Goal: Transaction & Acquisition: Purchase product/service

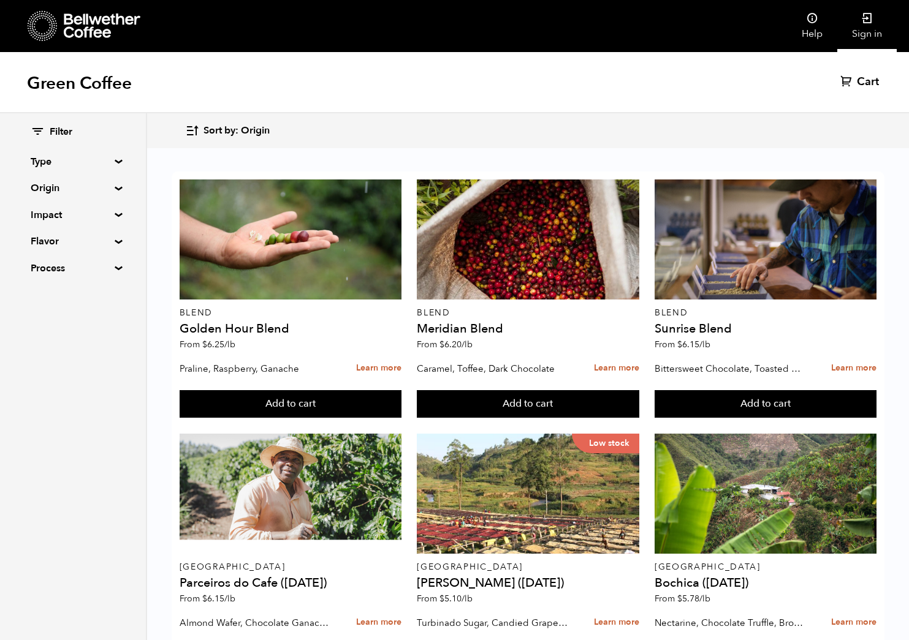
click at [864, 39] on link "Sign in" at bounding box center [866, 26] width 59 height 52
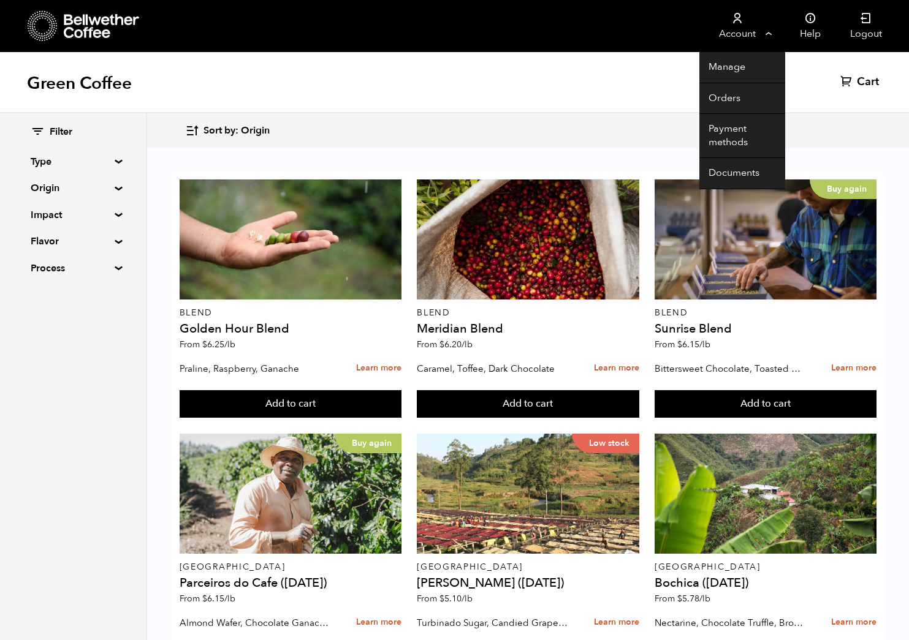
click at [758, 25] on link "Account" at bounding box center [736, 26] width 75 height 52
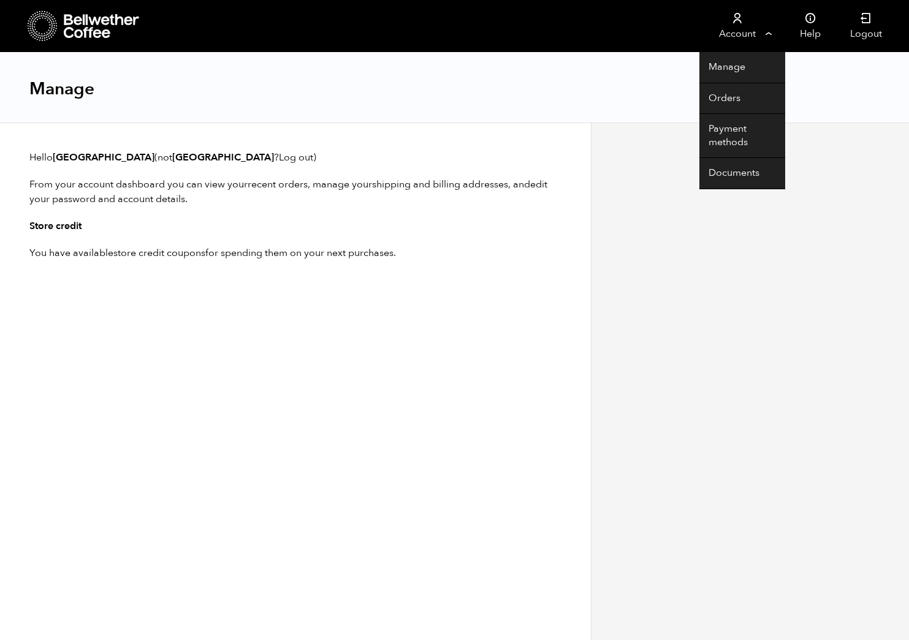
click at [739, 31] on link "Account" at bounding box center [736, 26] width 75 height 52
click at [727, 100] on link "Orders" at bounding box center [742, 98] width 86 height 31
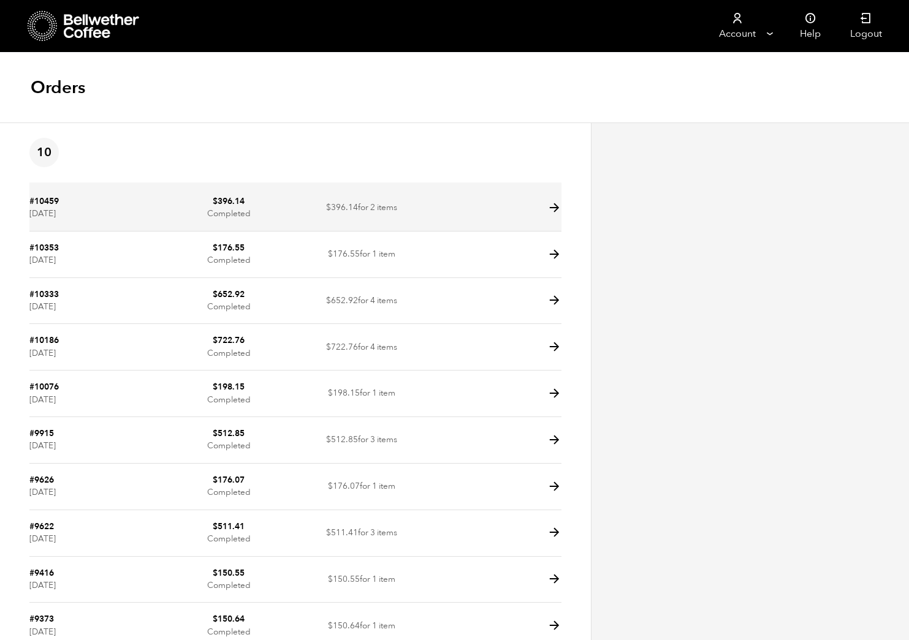
click at [551, 206] on icon at bounding box center [554, 208] width 14 height 14
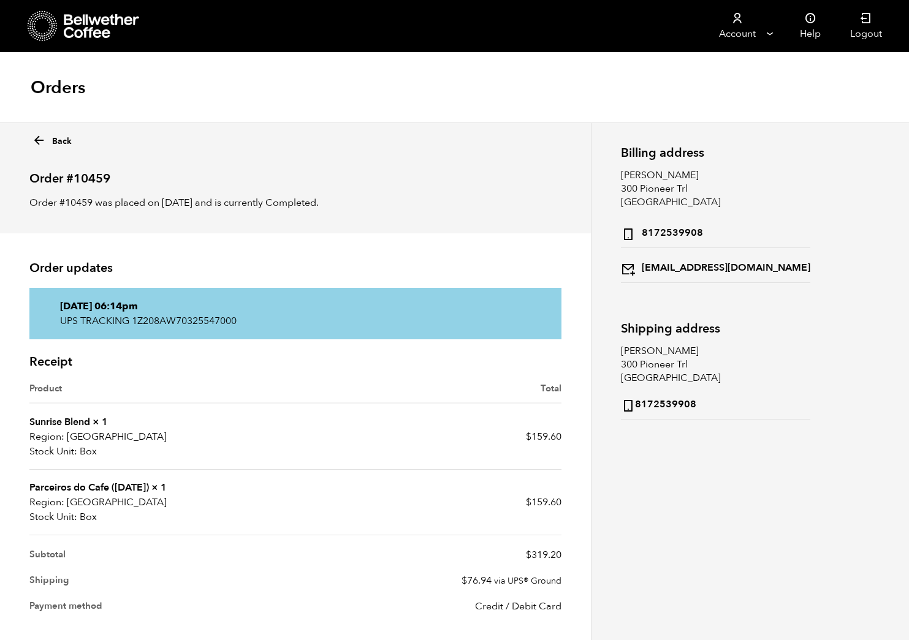
click at [41, 139] on icon at bounding box center [39, 141] width 14 height 14
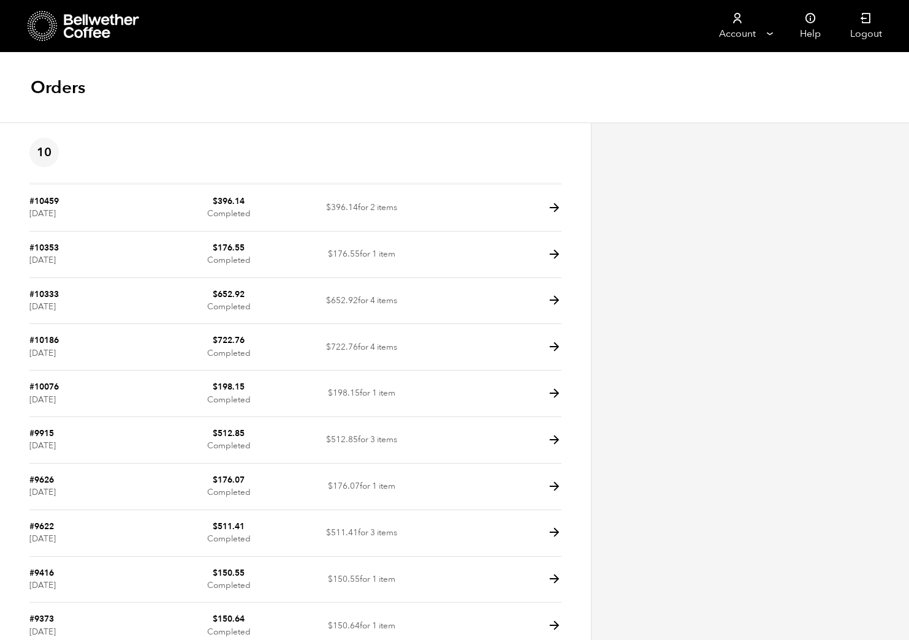
click at [49, 26] on icon at bounding box center [43, 25] width 30 height 31
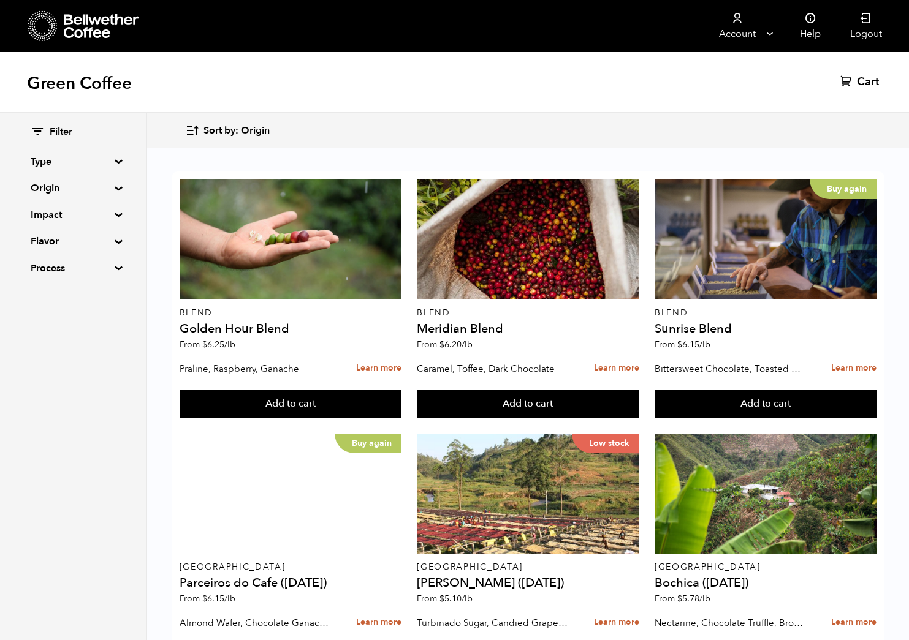
scroll to position [1039, 0]
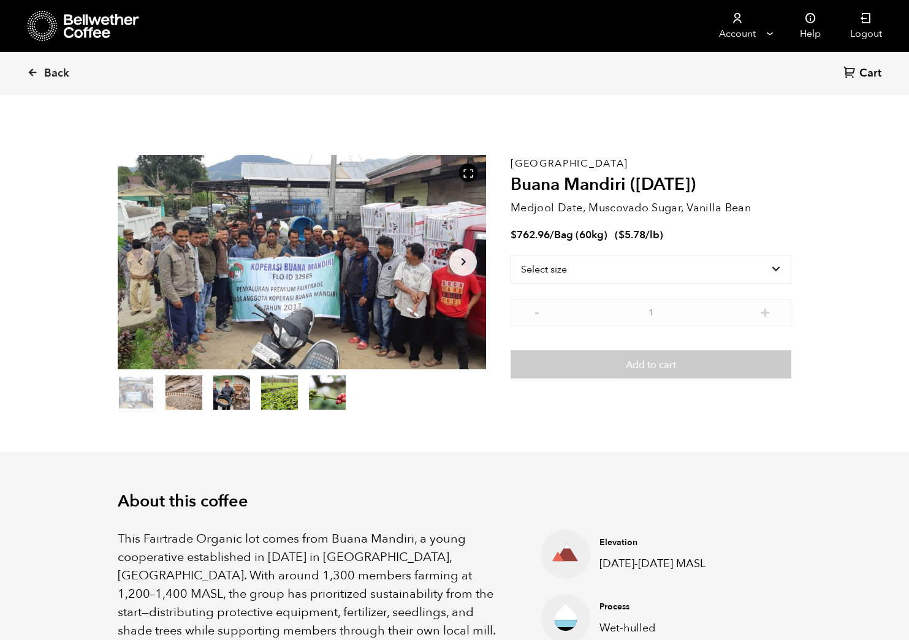
scroll to position [533, 653]
click at [220, 392] on button "item 2" at bounding box center [231, 395] width 37 height 34
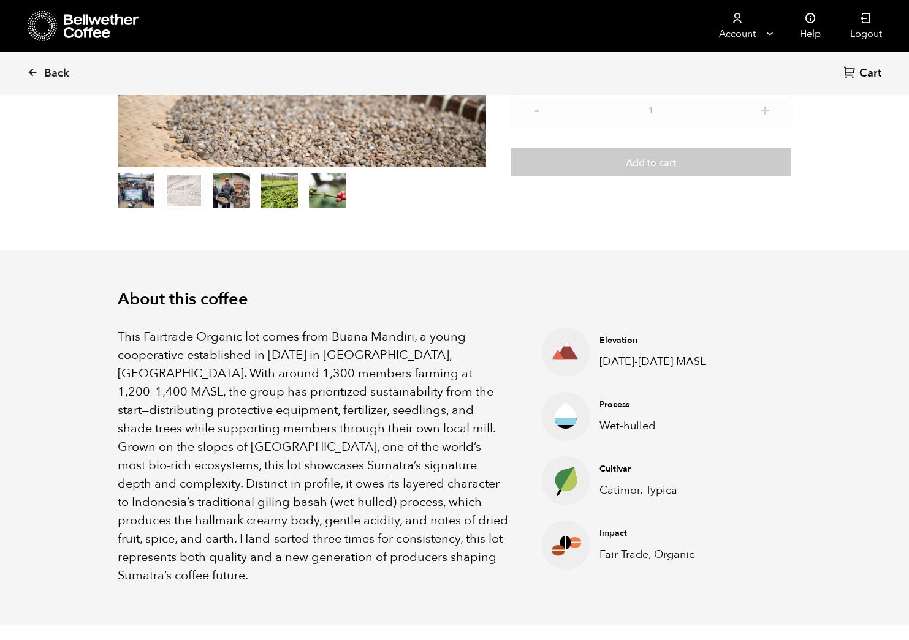
scroll to position [221, 0]
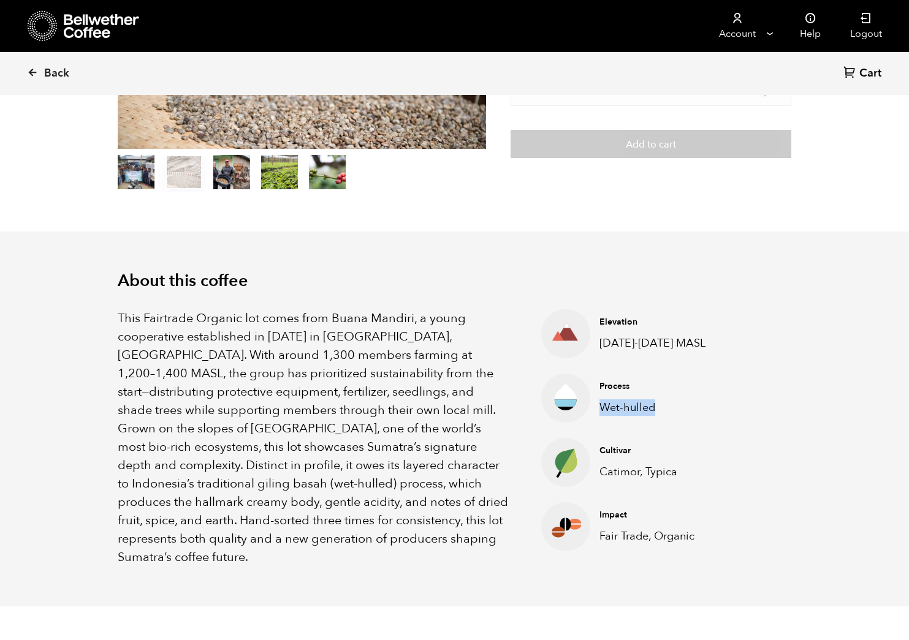
drag, startPoint x: 658, startPoint y: 409, endPoint x: 603, endPoint y: 411, distance: 54.6
click at [602, 411] on p "Wet-hulled" at bounding box center [657, 408] width 116 height 17
copy p "Wet-hulled"
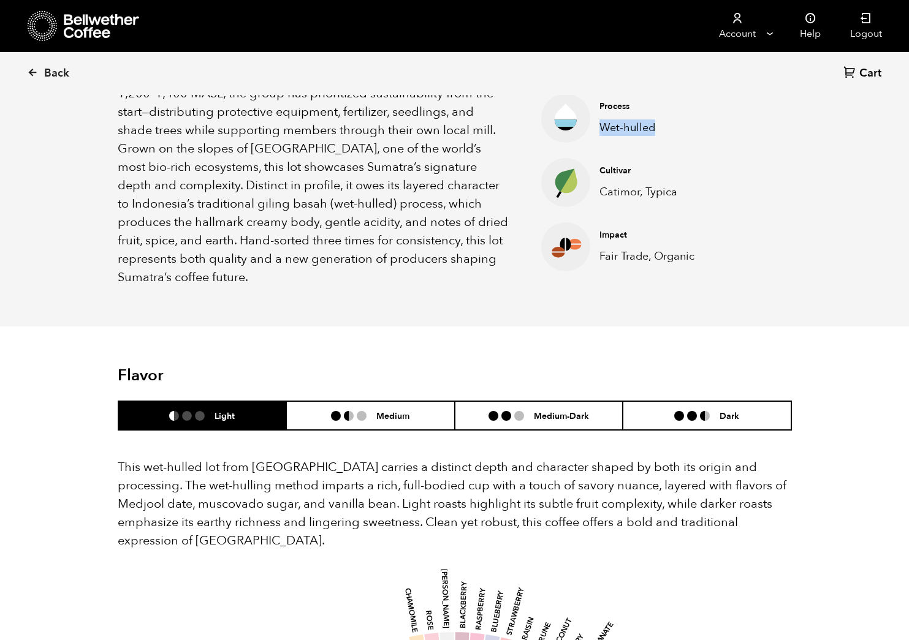
scroll to position [664, 0]
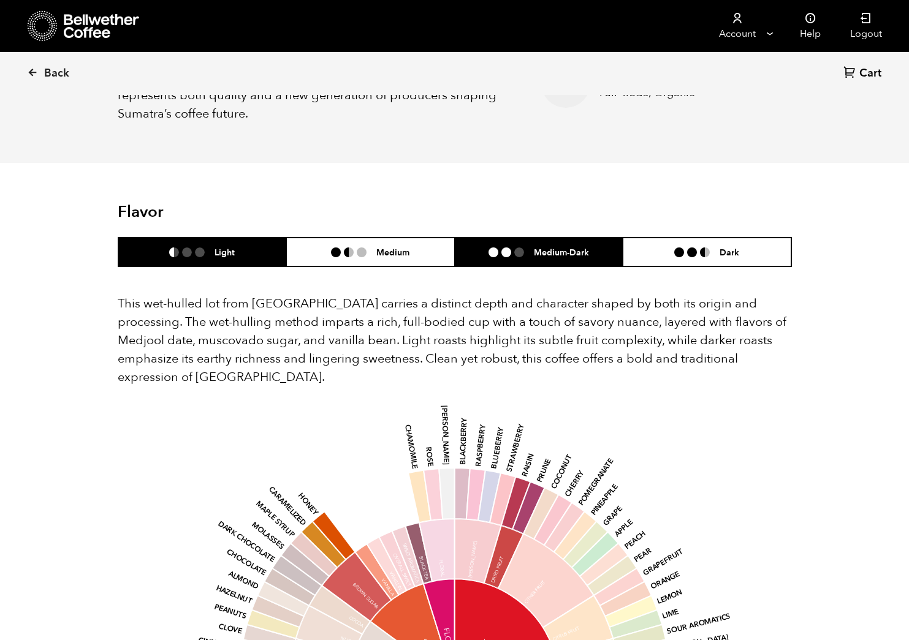
click at [523, 248] on li at bounding box center [519, 253] width 10 height 10
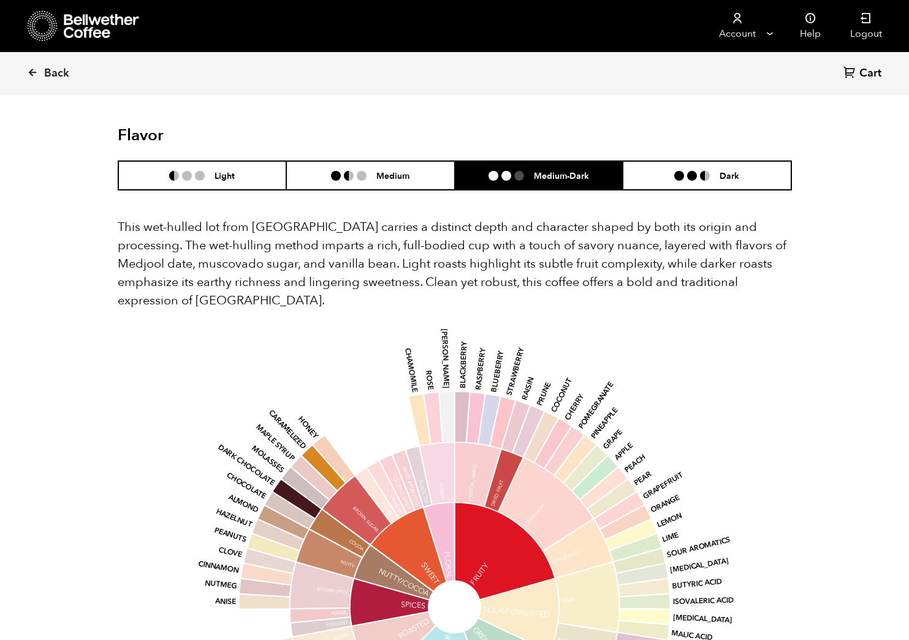
scroll to position [755, 0]
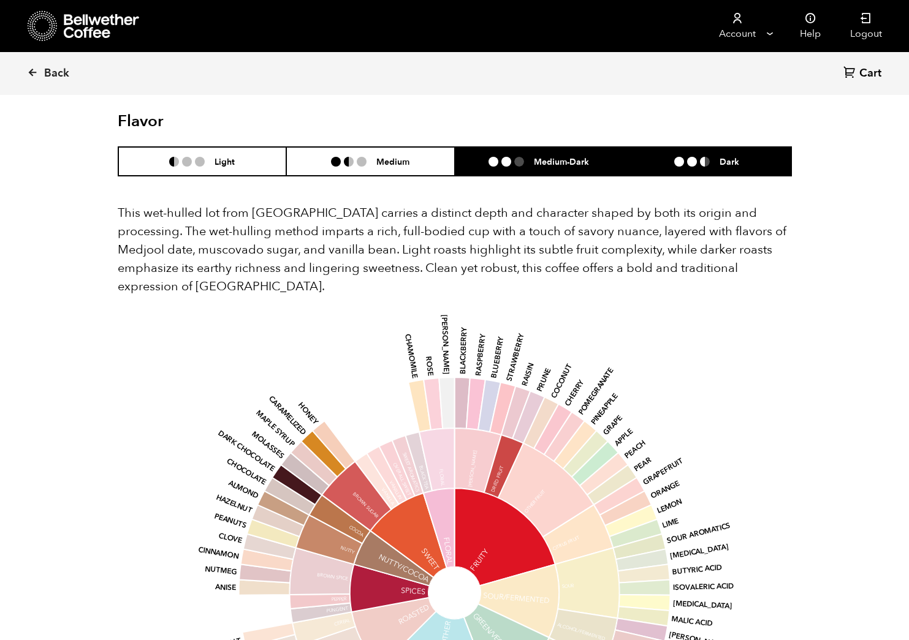
click at [670, 156] on li "Dark" at bounding box center [707, 161] width 169 height 29
click at [589, 157] on li "Medium-Dark" at bounding box center [539, 161] width 169 height 29
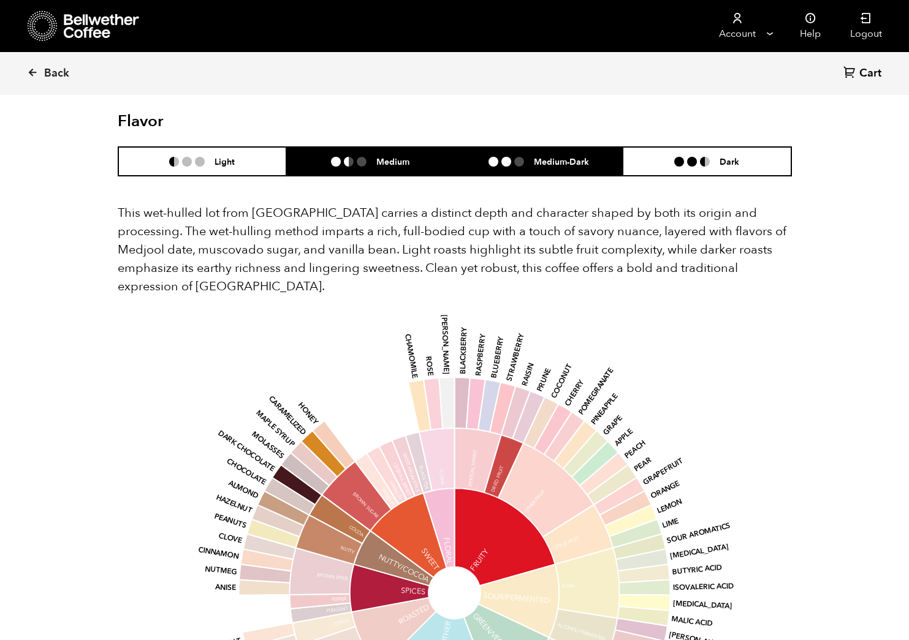
click at [382, 156] on h6 "Medium" at bounding box center [392, 161] width 33 height 10
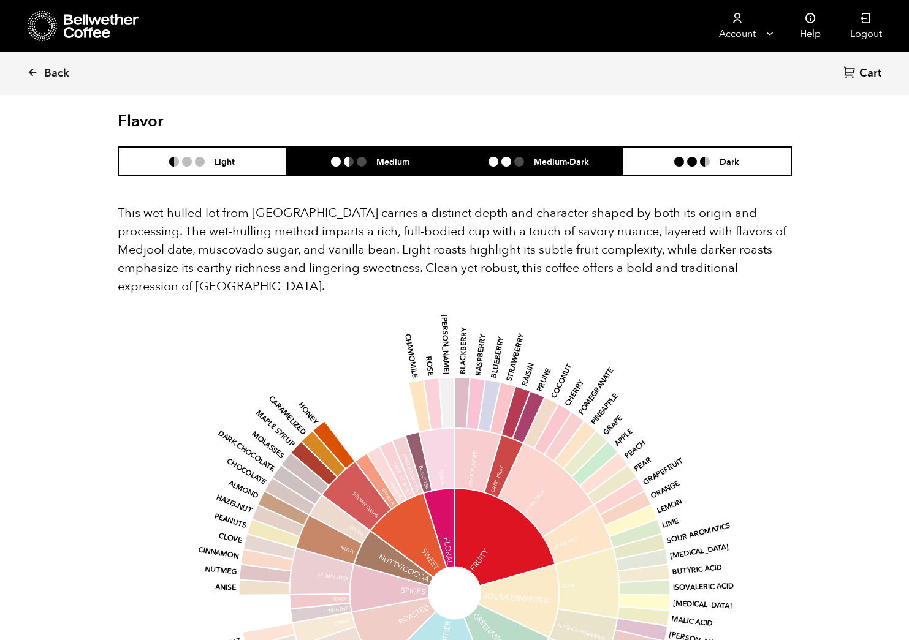
click at [508, 155] on li "Medium-Dark" at bounding box center [539, 161] width 169 height 29
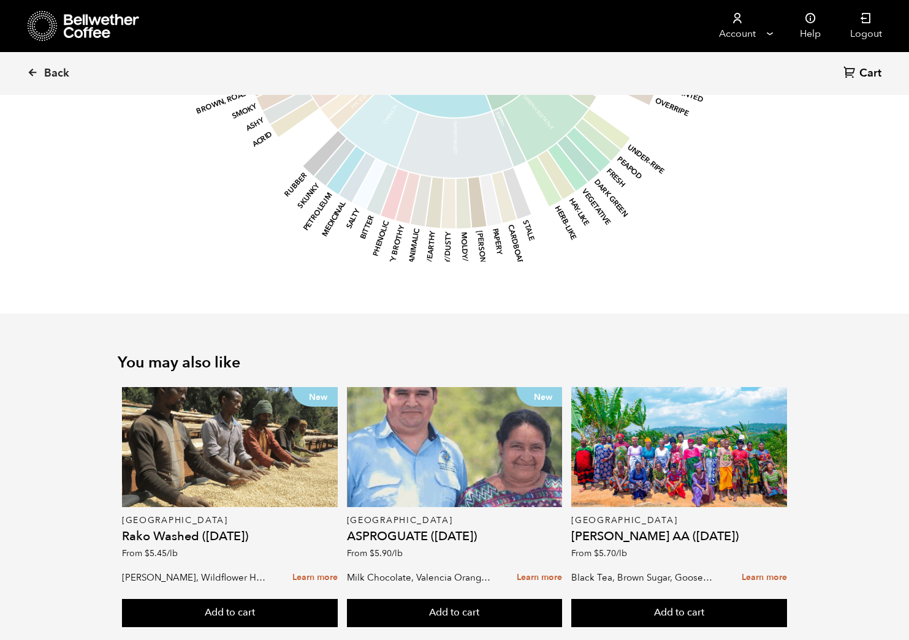
scroll to position [0, 0]
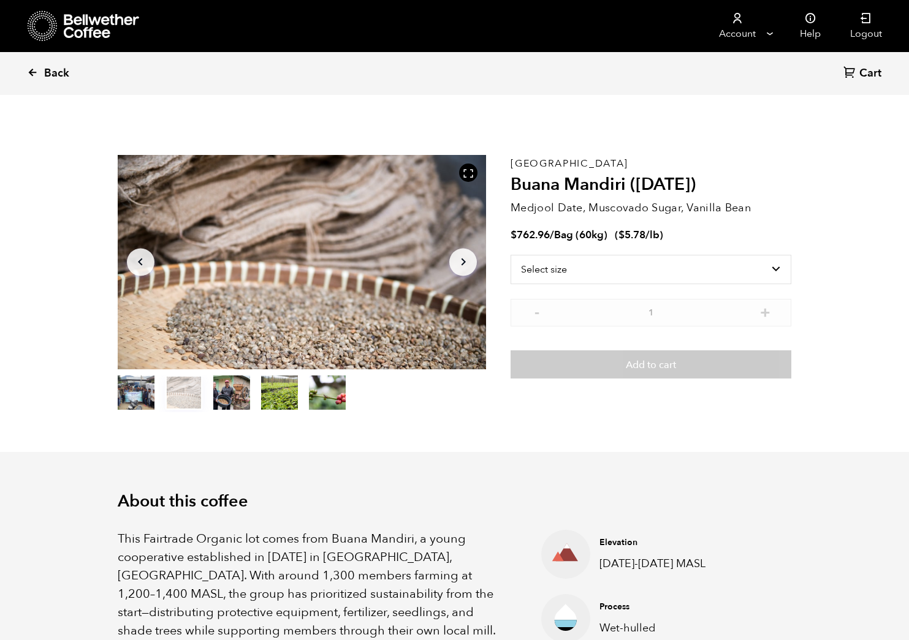
click at [37, 68] on icon at bounding box center [32, 72] width 11 height 11
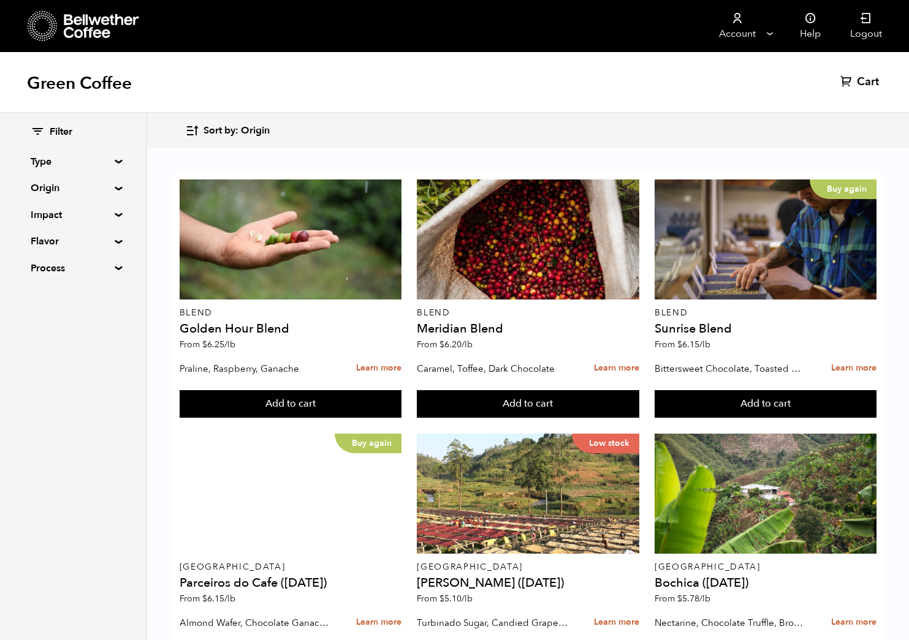
scroll to position [763, 0]
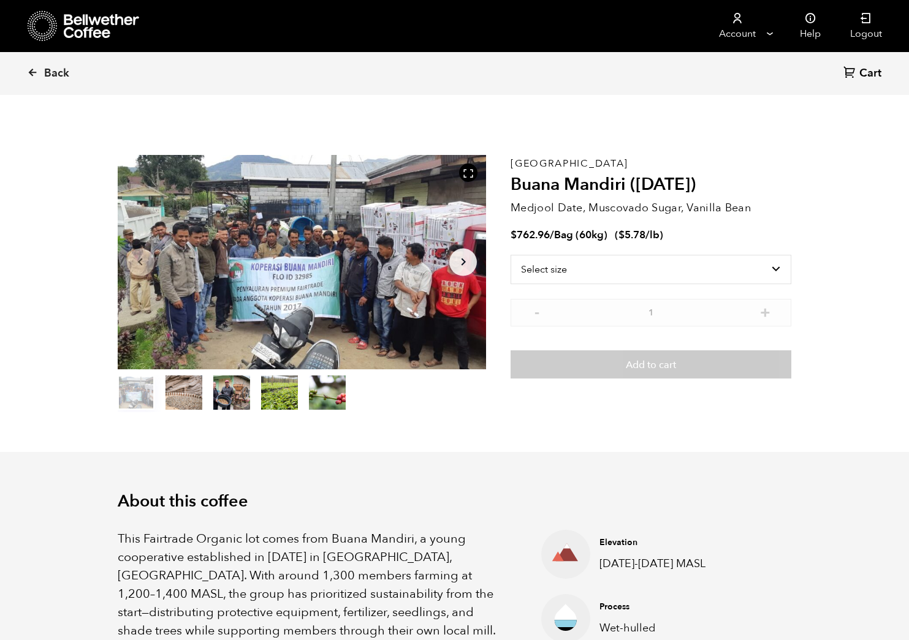
scroll to position [533, 653]
click at [47, 71] on span "Back" at bounding box center [56, 73] width 25 height 15
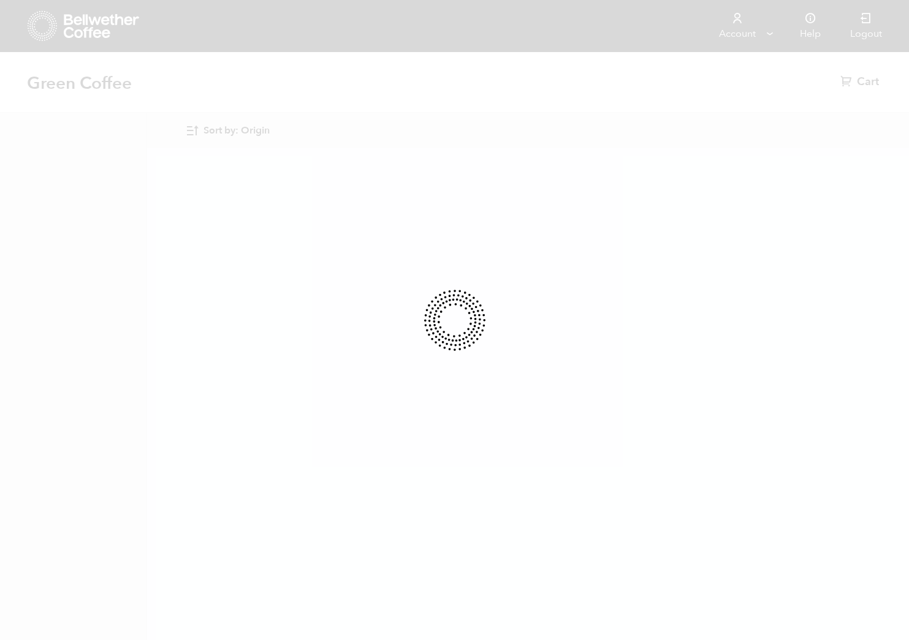
click at [32, 71] on div at bounding box center [454, 320] width 909 height 640
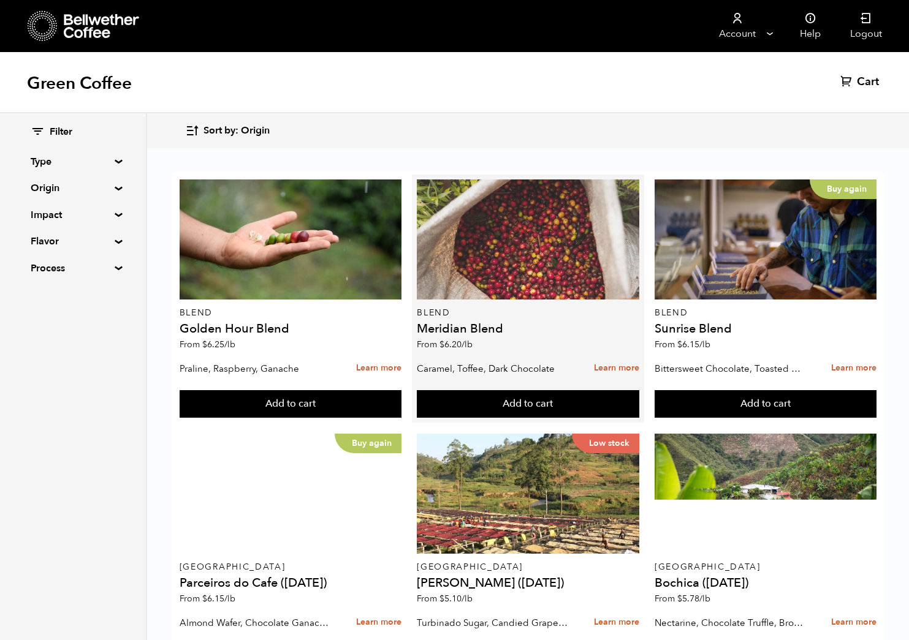
scroll to position [1087, 0]
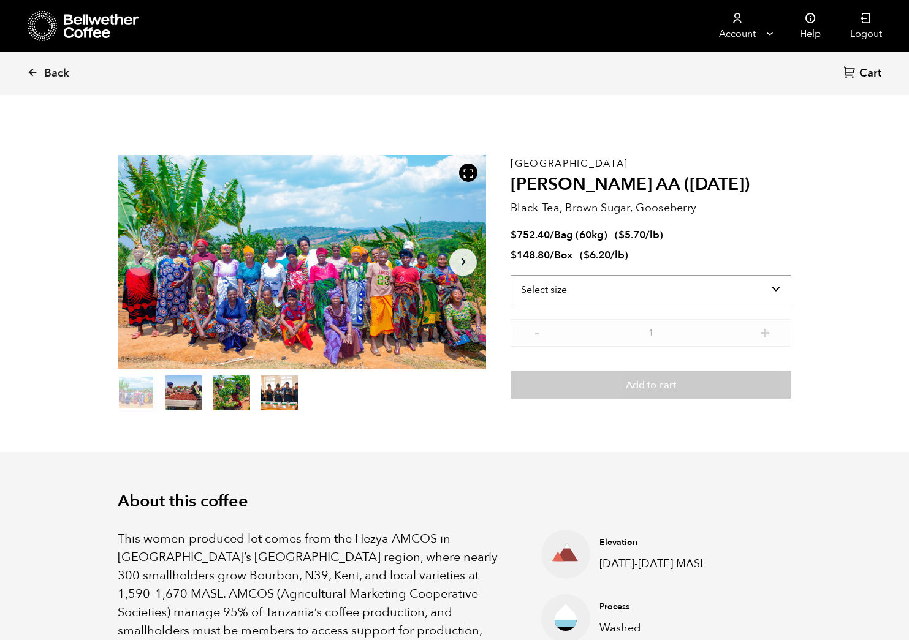
click at [589, 297] on select "Select size Bag (60kg) (132 lbs) Box (24 lbs)" at bounding box center [651, 289] width 281 height 29
select select "box"
click at [511, 275] on select "Select size Bag (60kg) (132 lbs) Box (24 lbs)" at bounding box center [651, 289] width 281 height 29
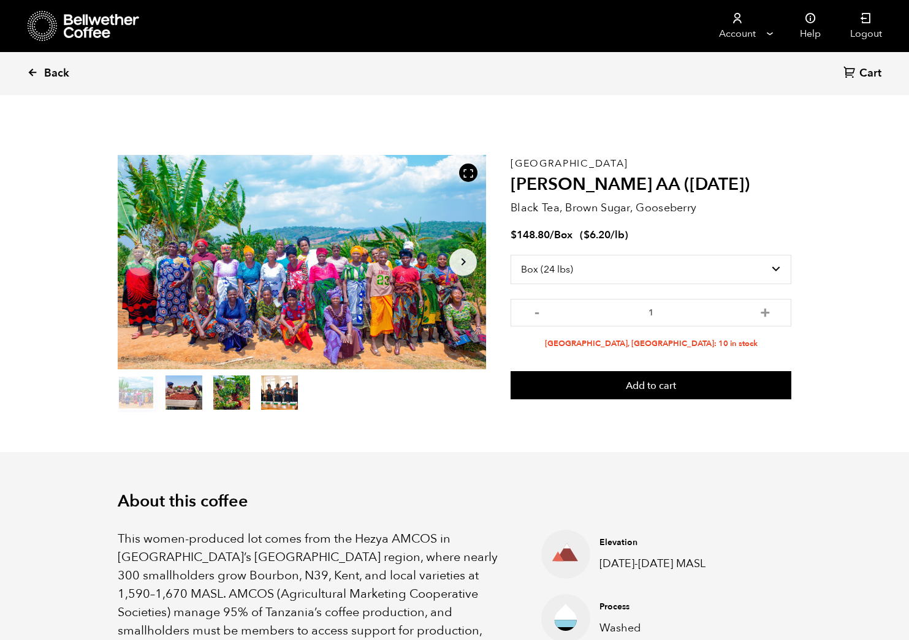
click at [32, 72] on icon at bounding box center [32, 72] width 11 height 11
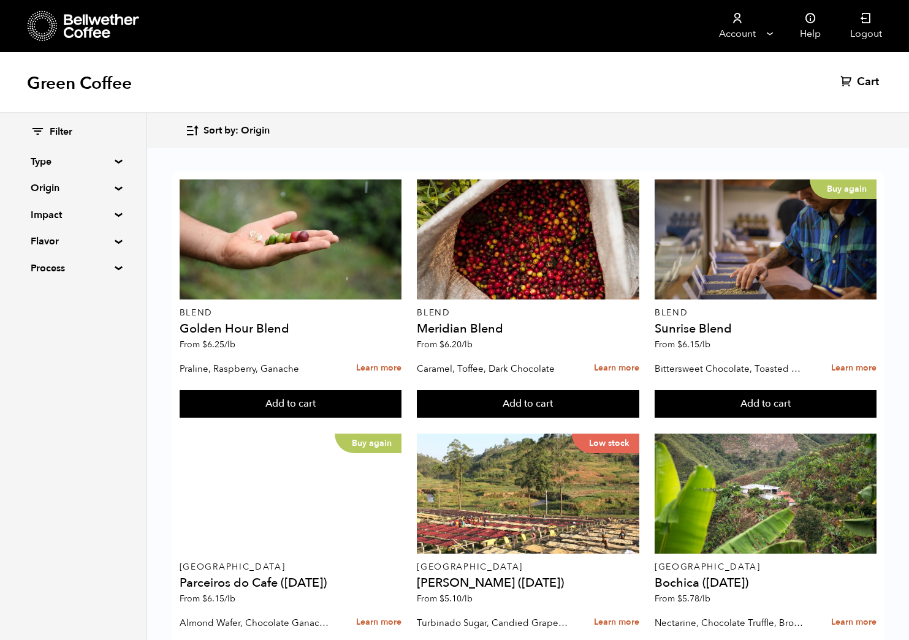
scroll to position [1087, 0]
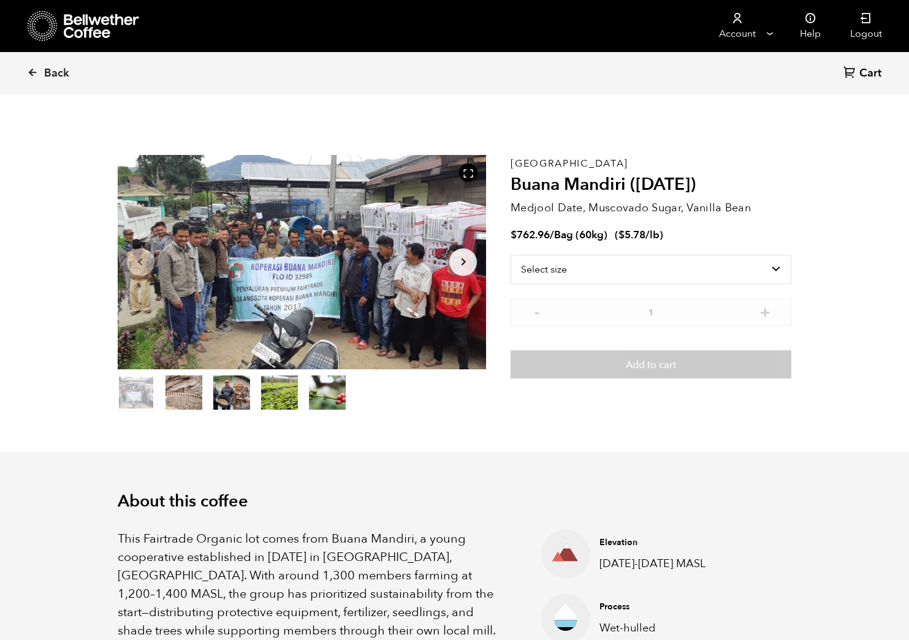
scroll to position [533, 653]
click at [667, 262] on select "Select size Bag (60kg) (132 lbs)" at bounding box center [651, 269] width 281 height 29
select select "bag-3"
click at [511, 255] on select "Select size Bag (60kg) (132 lbs)" at bounding box center [651, 269] width 281 height 29
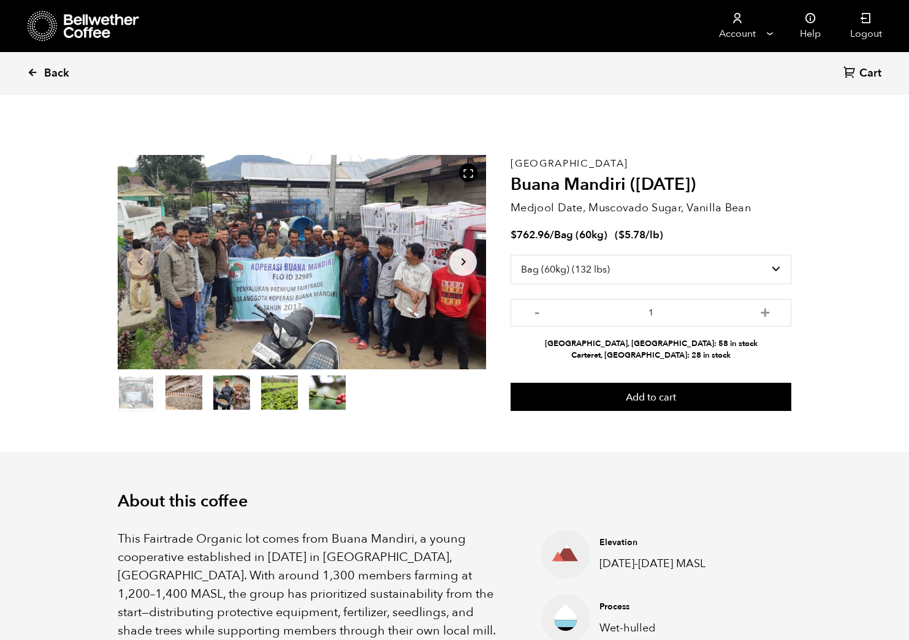
click at [39, 69] on link "Back" at bounding box center [65, 74] width 76 height 42
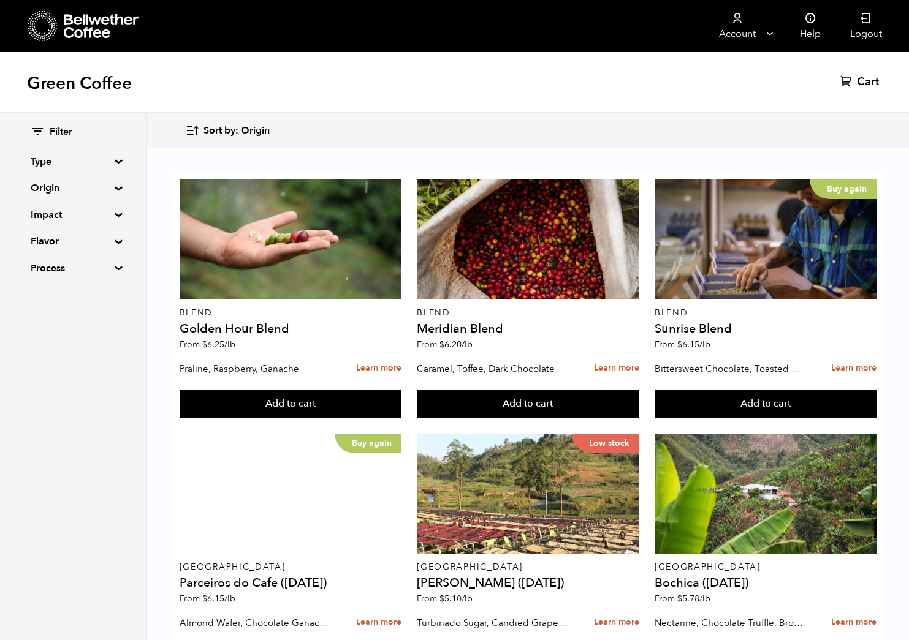
scroll to position [170, 0]
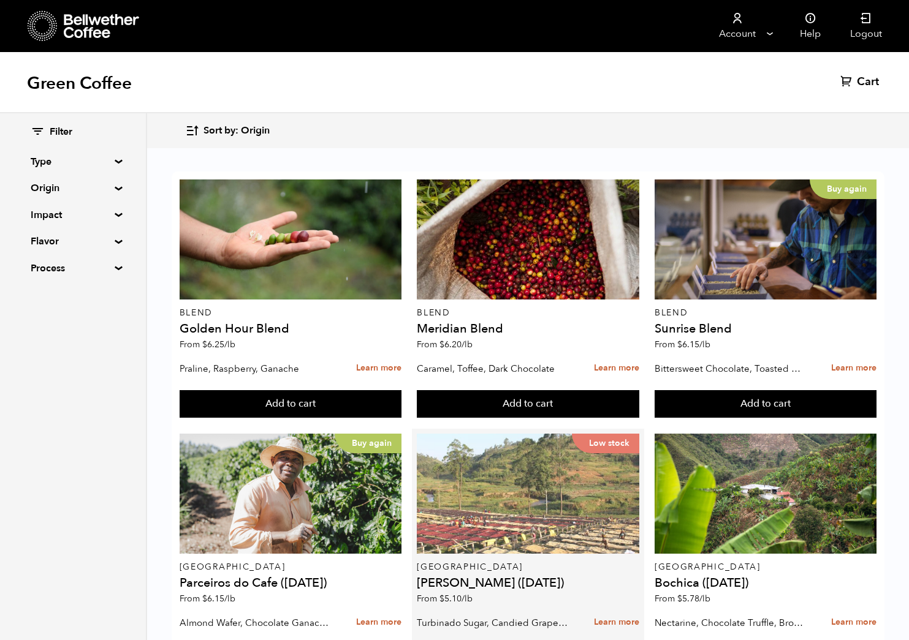
click at [446, 434] on div "Low stock" at bounding box center [528, 494] width 222 height 120
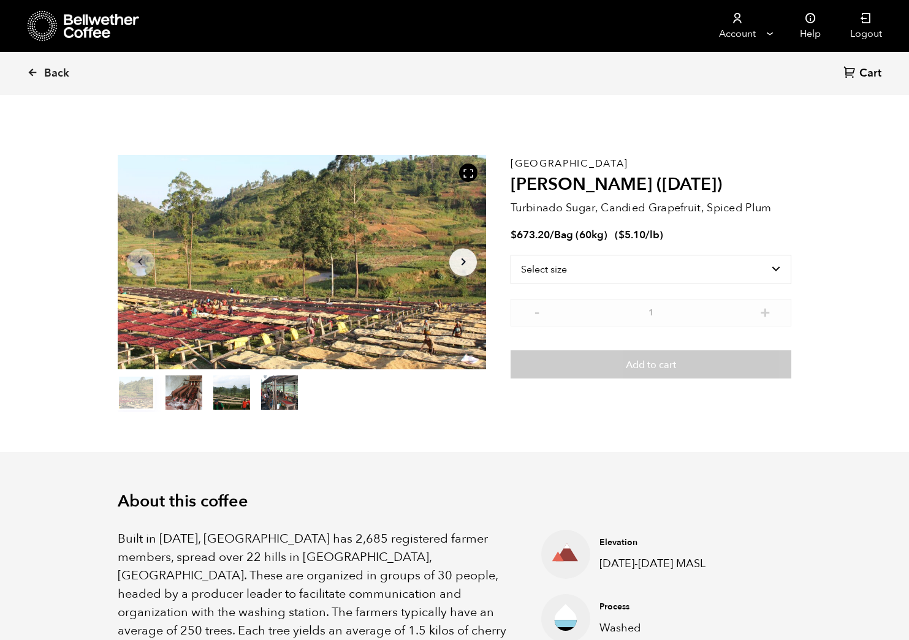
scroll to position [533, 653]
click at [541, 164] on p "[GEOGRAPHIC_DATA]" at bounding box center [651, 164] width 281 height 0
copy p "[GEOGRAPHIC_DATA]"
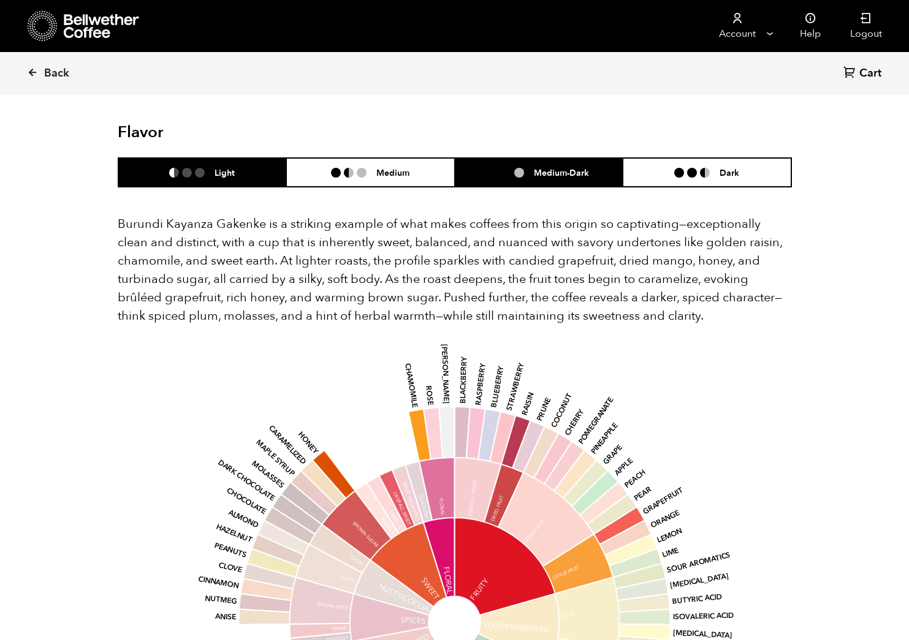
scroll to position [671, 0]
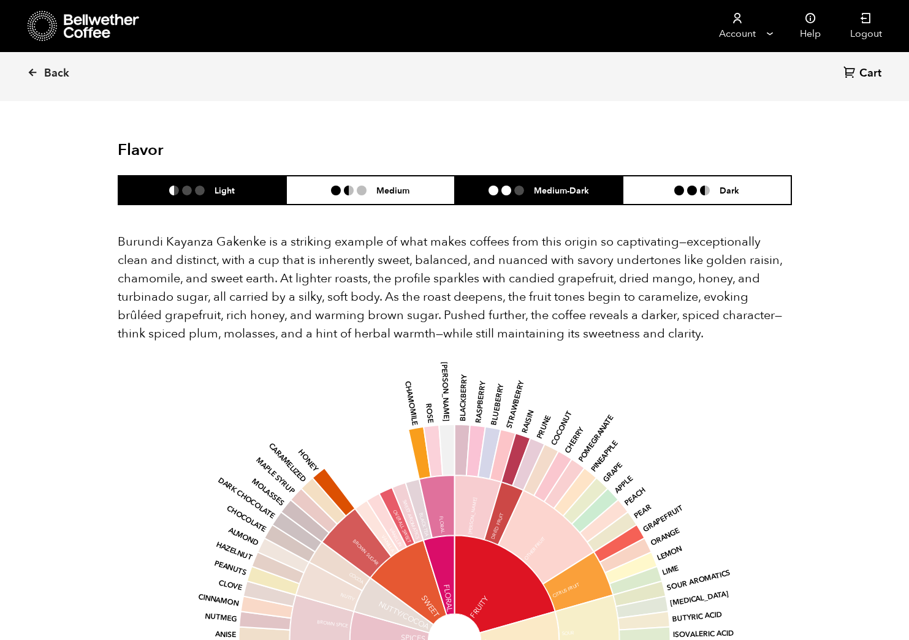
click at [548, 185] on h6 "Medium-Dark" at bounding box center [561, 190] width 55 height 10
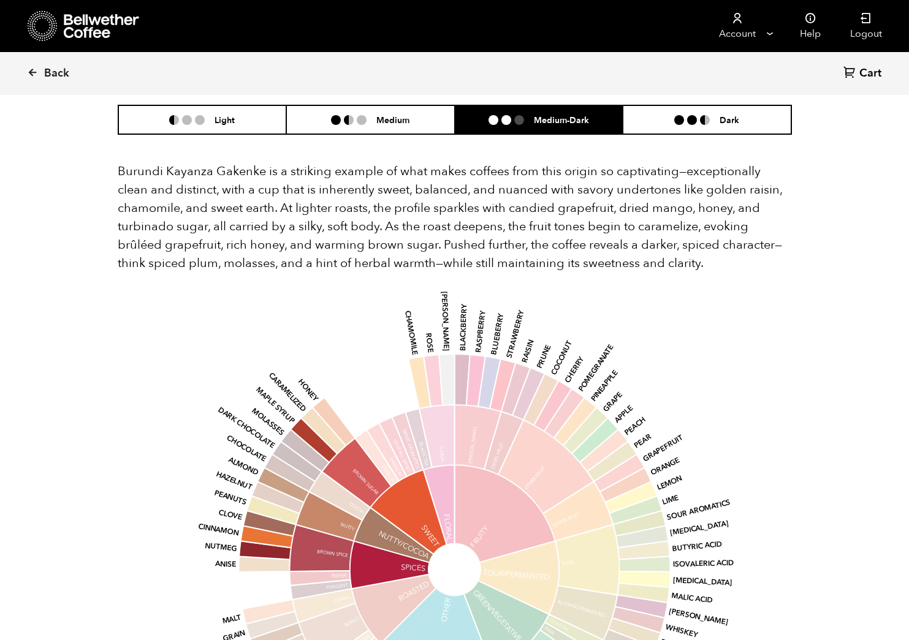
scroll to position [742, 0]
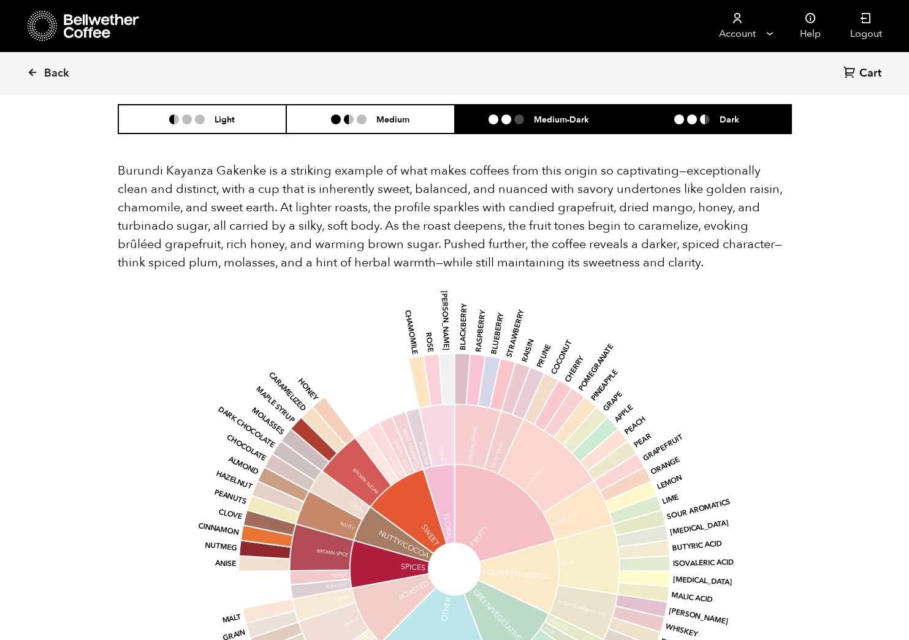
click at [678, 115] on li at bounding box center [679, 120] width 10 height 10
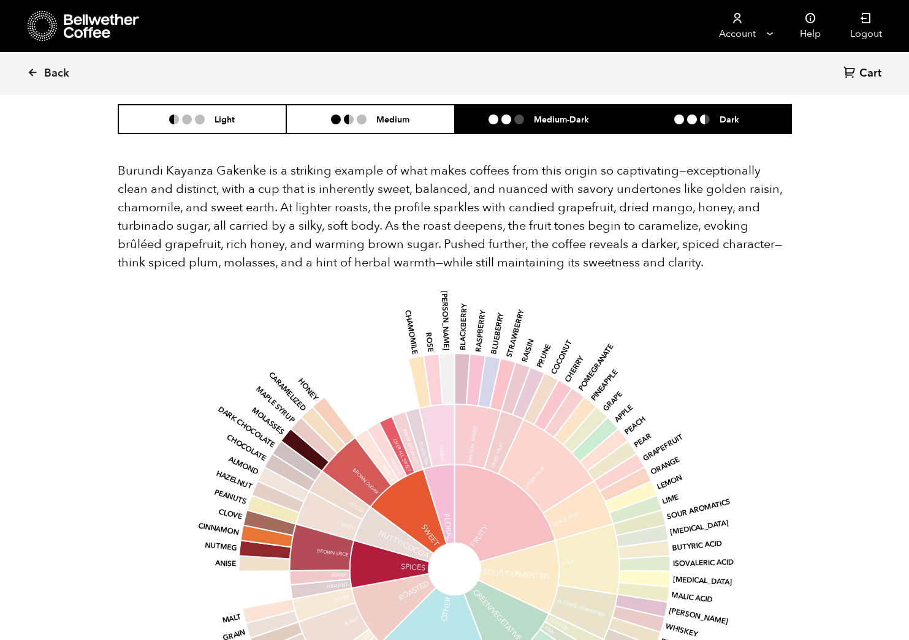
click at [577, 110] on li "Medium-Dark" at bounding box center [539, 119] width 169 height 29
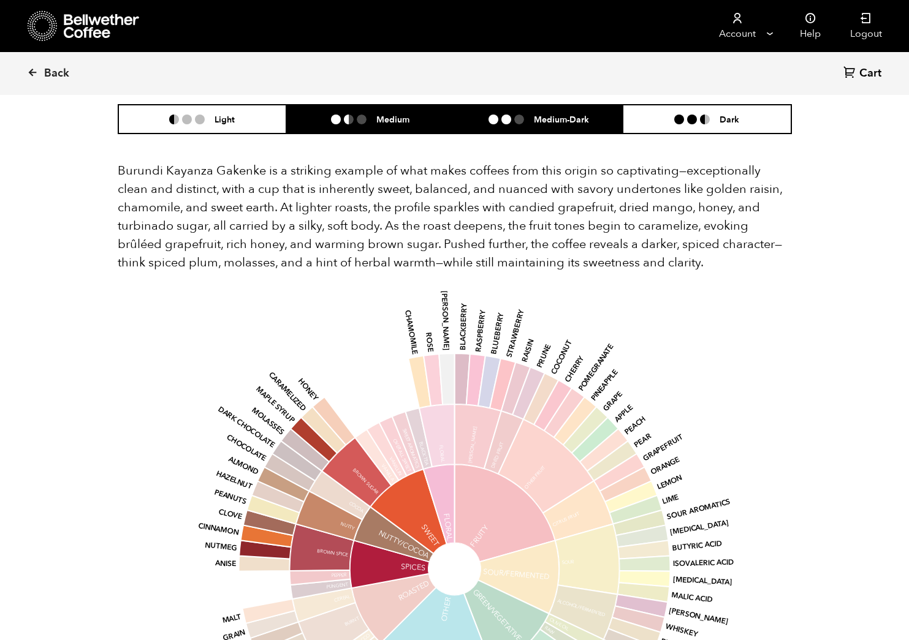
click at [401, 113] on li "Medium" at bounding box center [370, 119] width 169 height 29
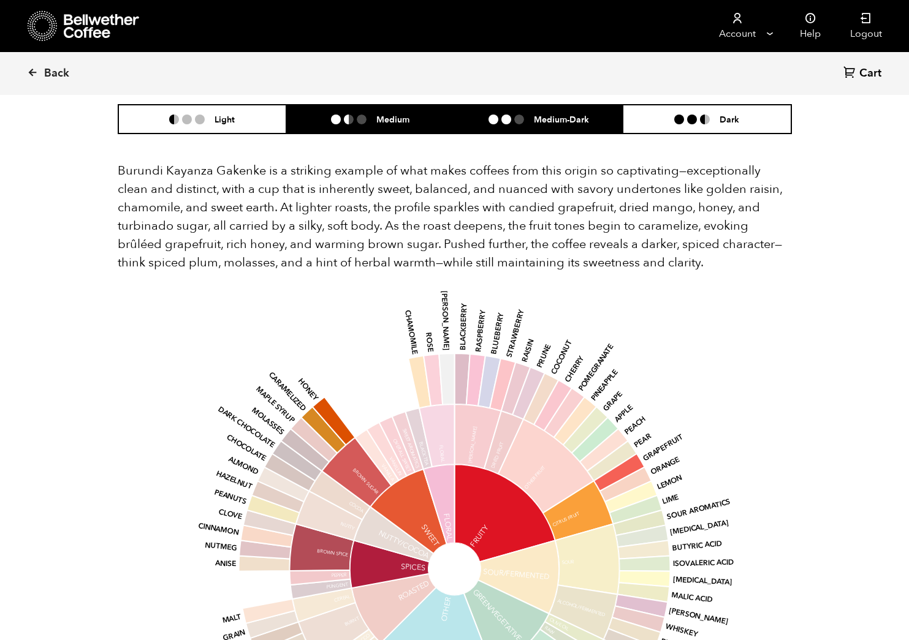
click at [490, 109] on li "Medium-Dark" at bounding box center [539, 119] width 169 height 29
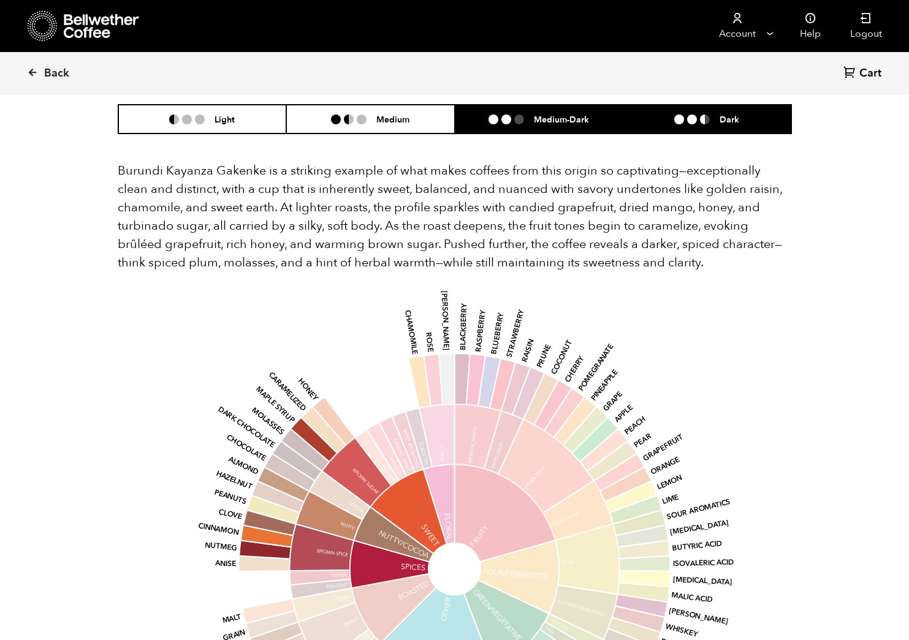
click at [667, 112] on li "Dark" at bounding box center [707, 119] width 169 height 29
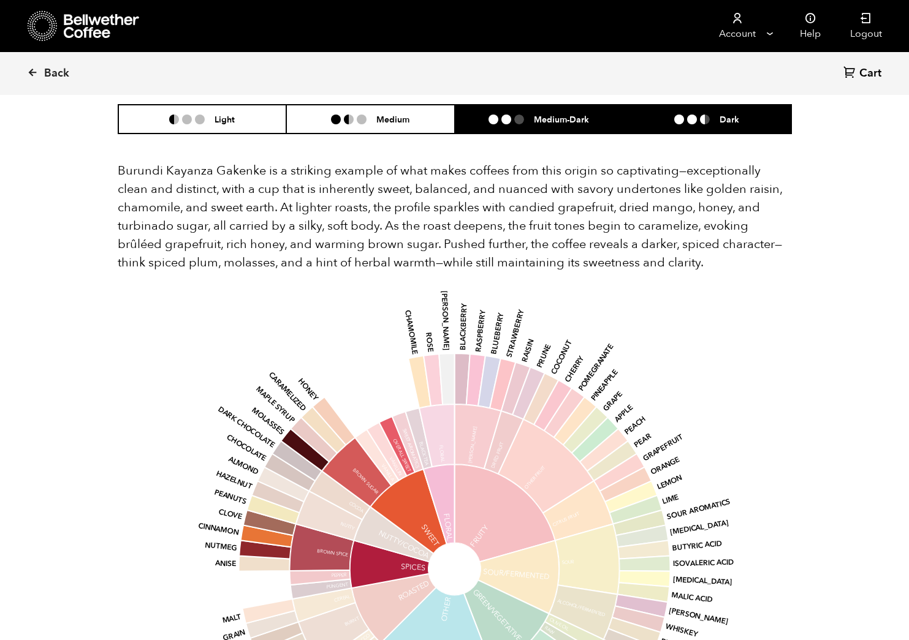
click at [571, 111] on li "Medium-Dark" at bounding box center [539, 119] width 169 height 29
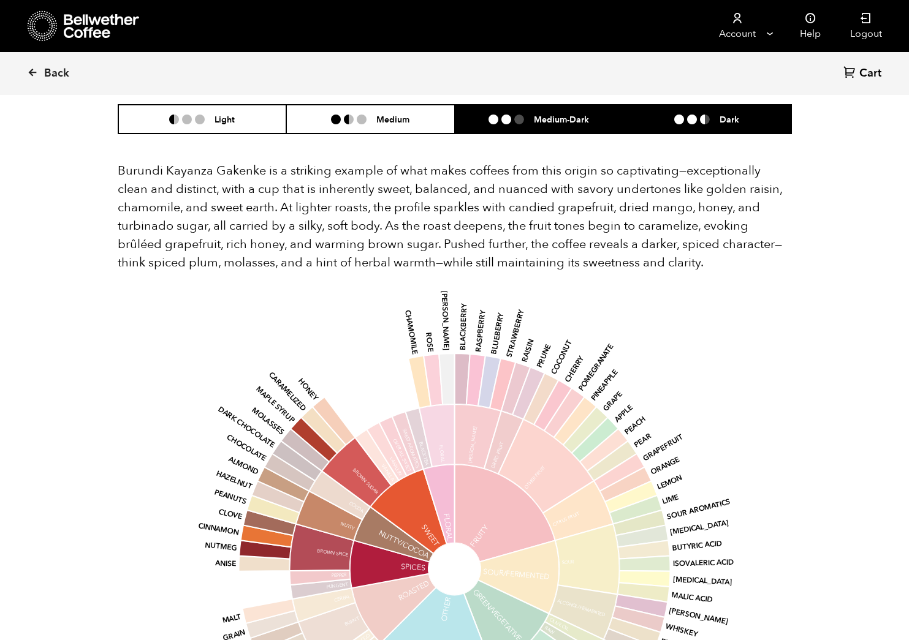
click at [653, 107] on li "Dark" at bounding box center [707, 119] width 169 height 29
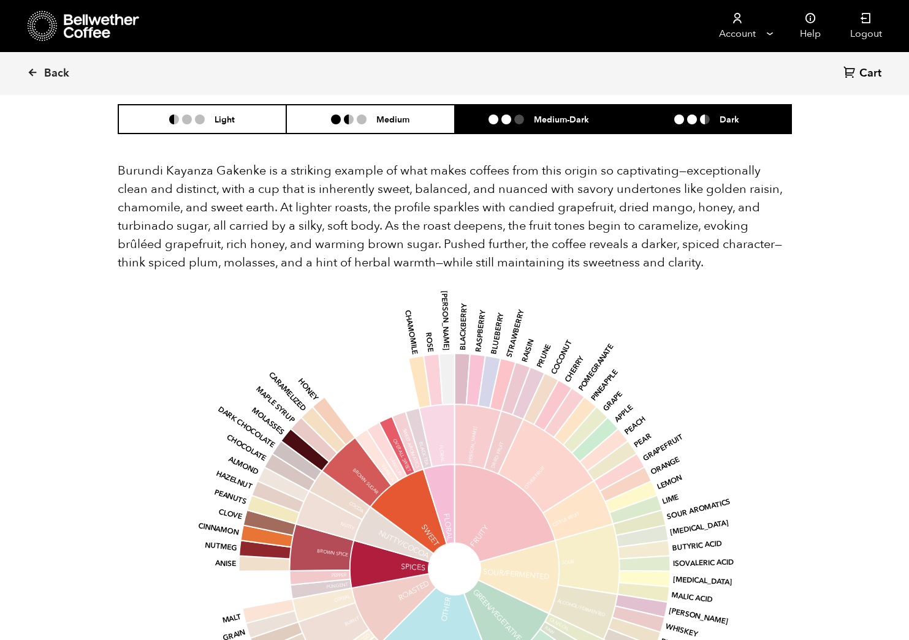
click at [582, 114] on h6 "Medium-Dark" at bounding box center [561, 119] width 55 height 10
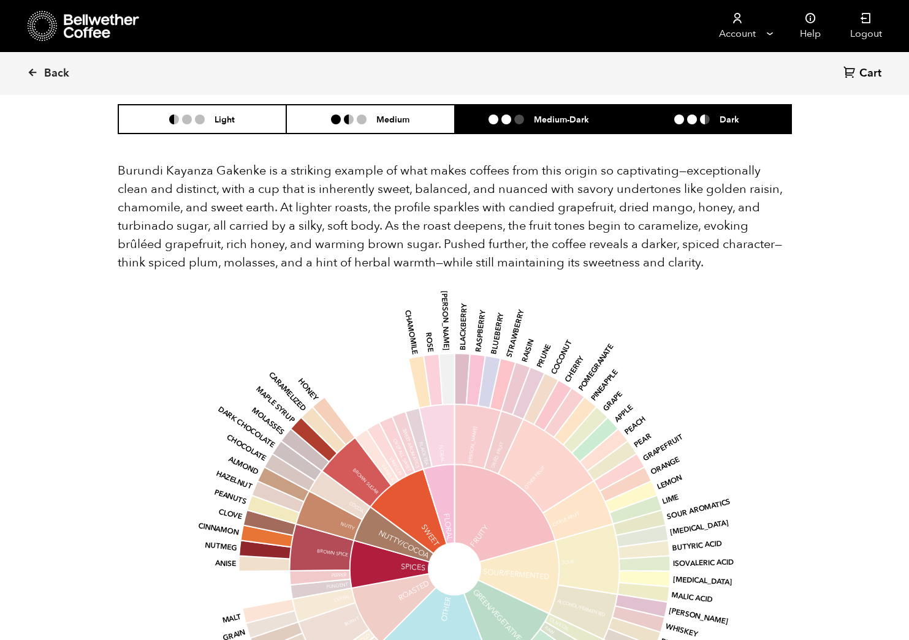
click at [667, 105] on li "Dark" at bounding box center [707, 119] width 169 height 29
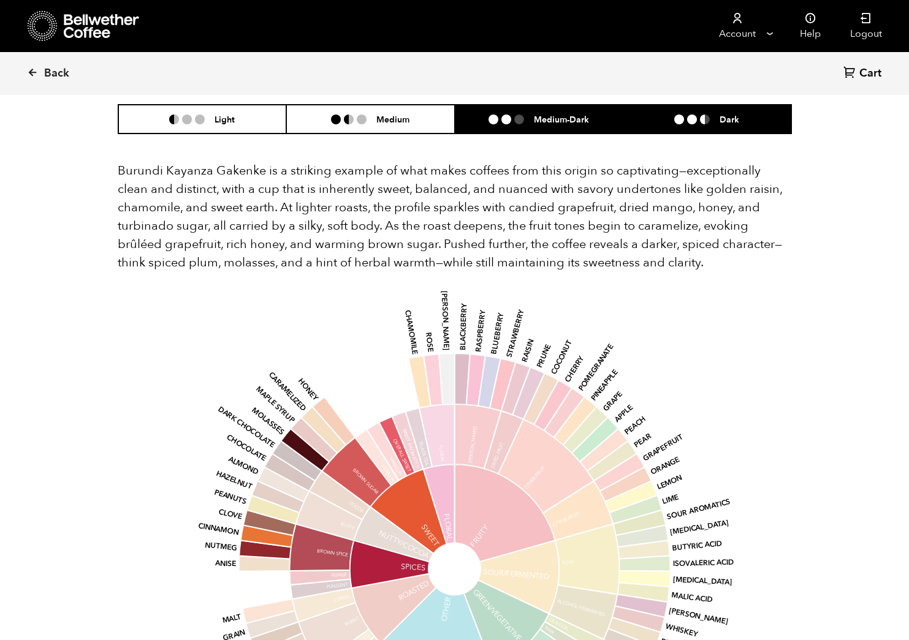
click at [582, 114] on h6 "Medium-Dark" at bounding box center [561, 119] width 55 height 10
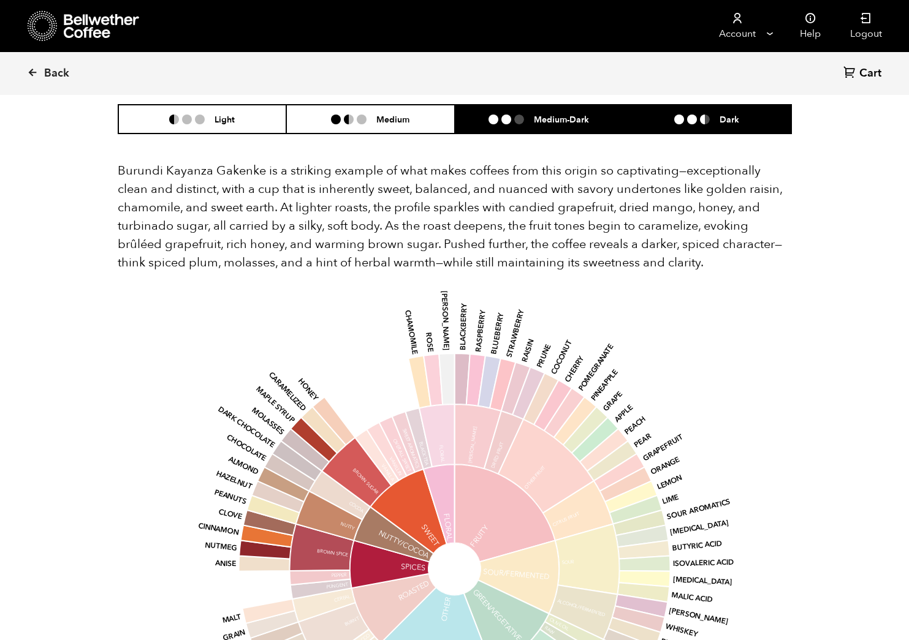
click at [691, 105] on li "Dark" at bounding box center [707, 119] width 169 height 29
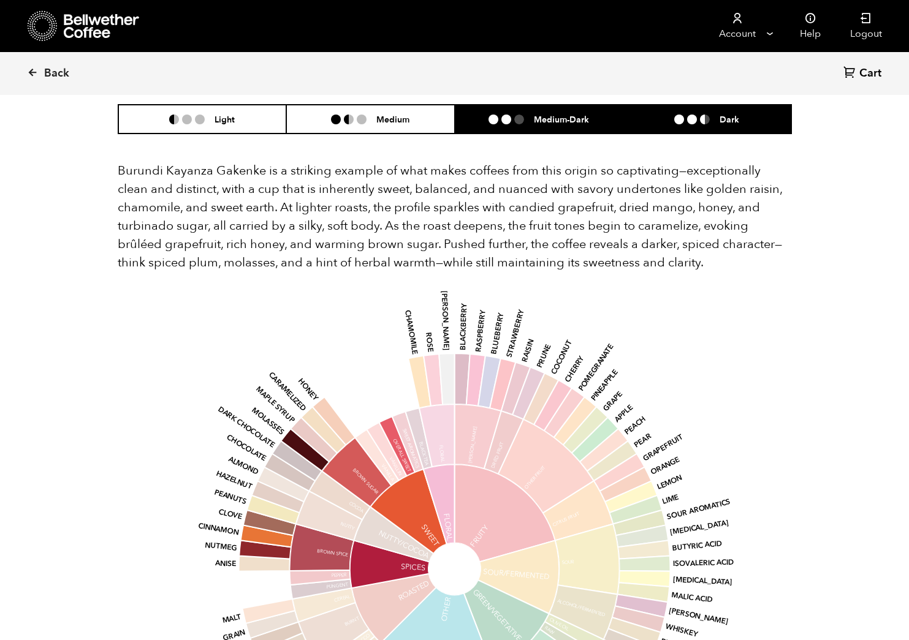
click at [574, 114] on h6 "Medium-Dark" at bounding box center [561, 119] width 55 height 10
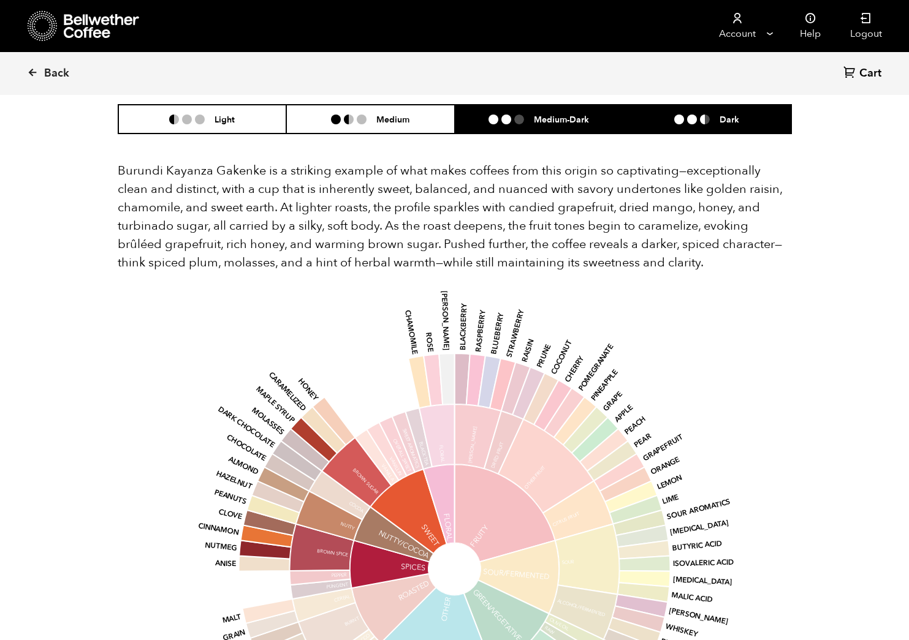
click at [727, 108] on li "Dark" at bounding box center [707, 119] width 169 height 29
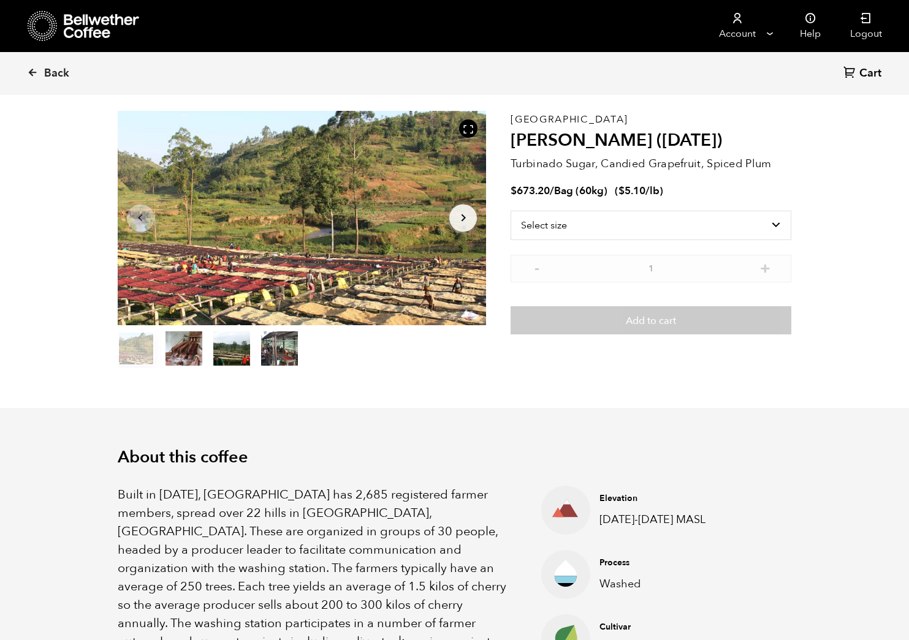
scroll to position [0, 0]
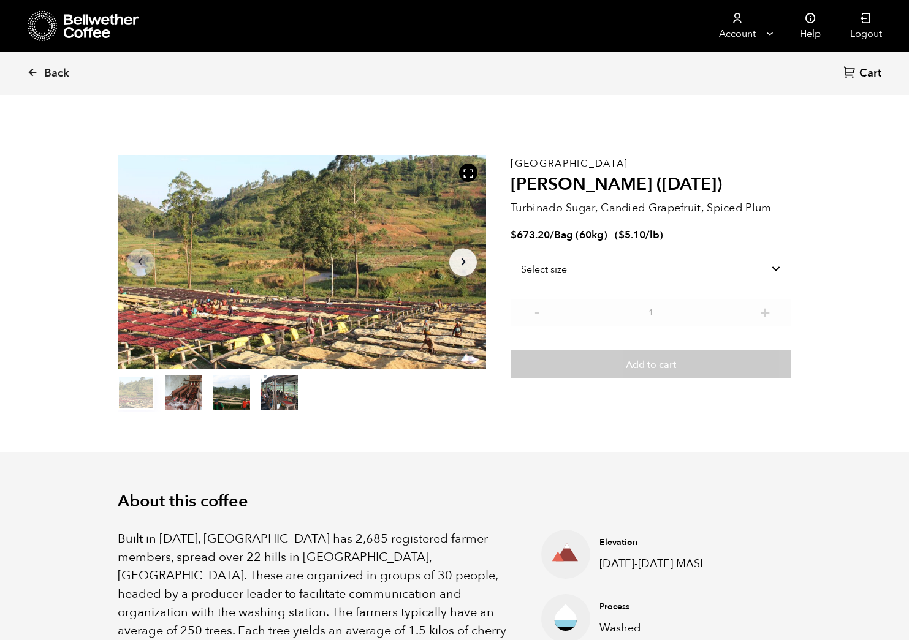
click at [585, 268] on select "Select size Bag (60kg) (132 lbs)" at bounding box center [651, 269] width 281 height 29
select select "bag-3"
click at [511, 255] on select "Select size Bag (60kg) (132 lbs)" at bounding box center [651, 269] width 281 height 29
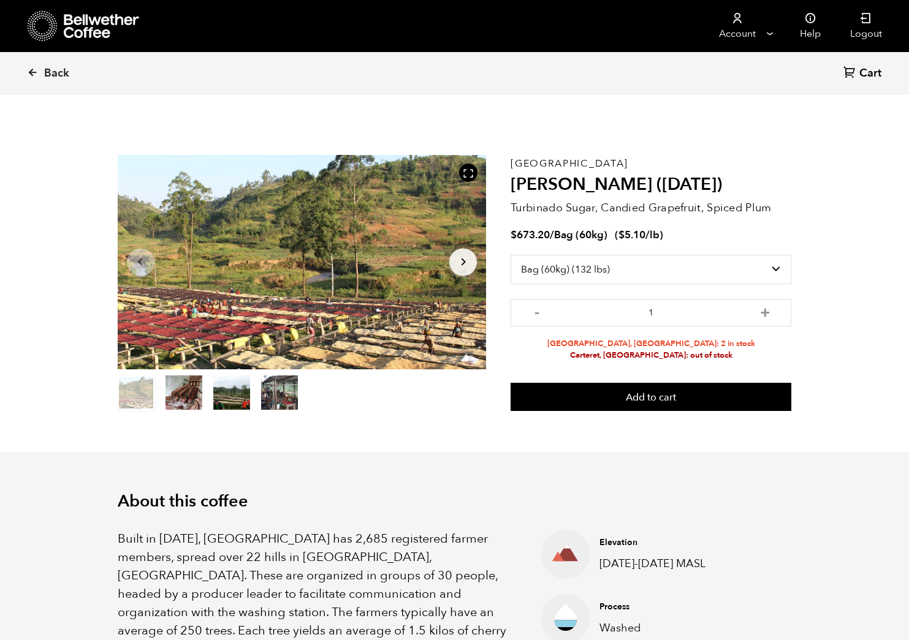
click at [49, 69] on span "Back" at bounding box center [56, 73] width 25 height 15
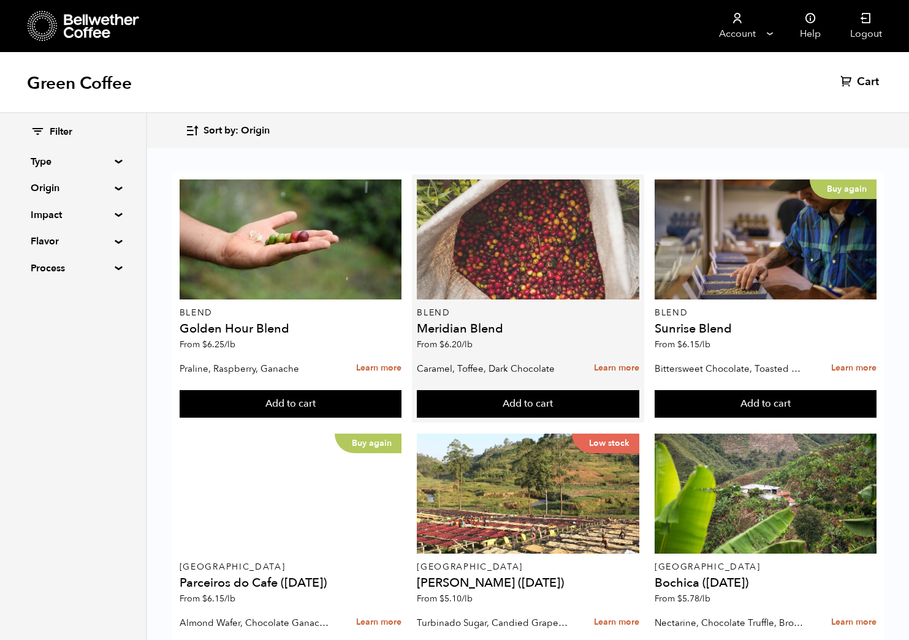
scroll to position [204, 0]
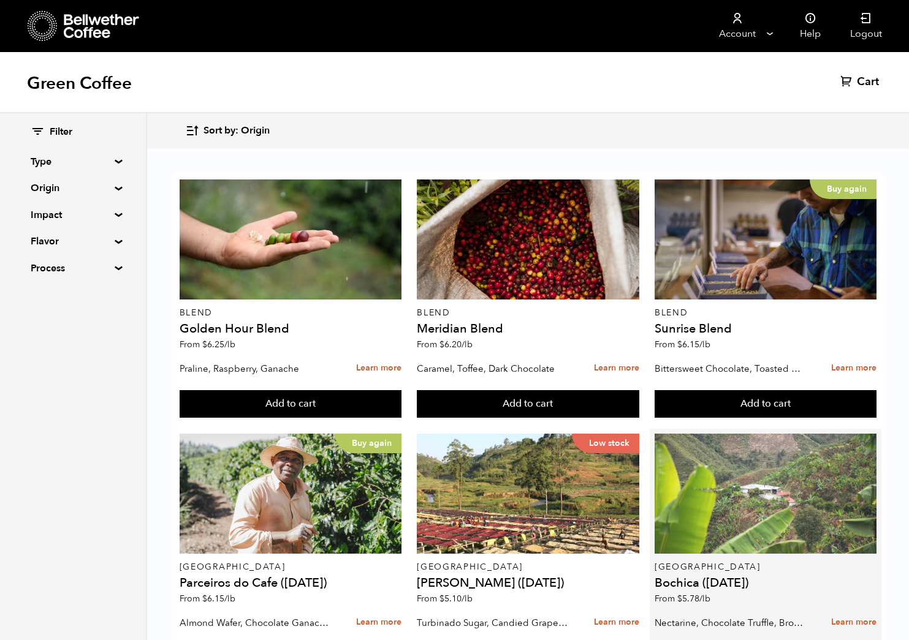
click at [775, 434] on div at bounding box center [766, 494] width 222 height 120
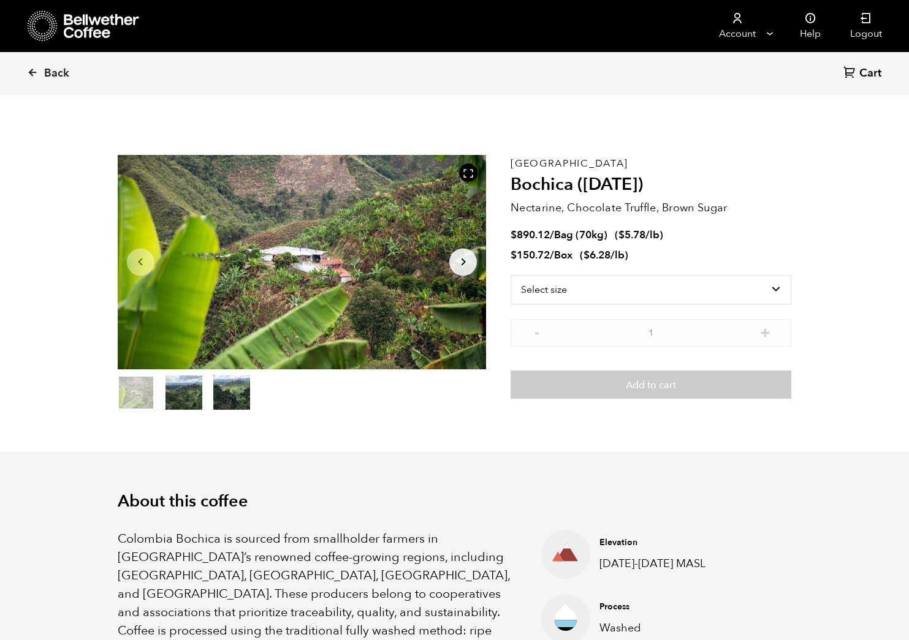
scroll to position [533, 653]
click at [754, 288] on select "Select size Bag (70kg) (154 lbs) Box (24 lbs)" at bounding box center [651, 289] width 281 height 29
select select "box"
click at [511, 275] on select "Select size Bag (70kg) (154 lbs) Box (24 lbs)" at bounding box center [651, 289] width 281 height 29
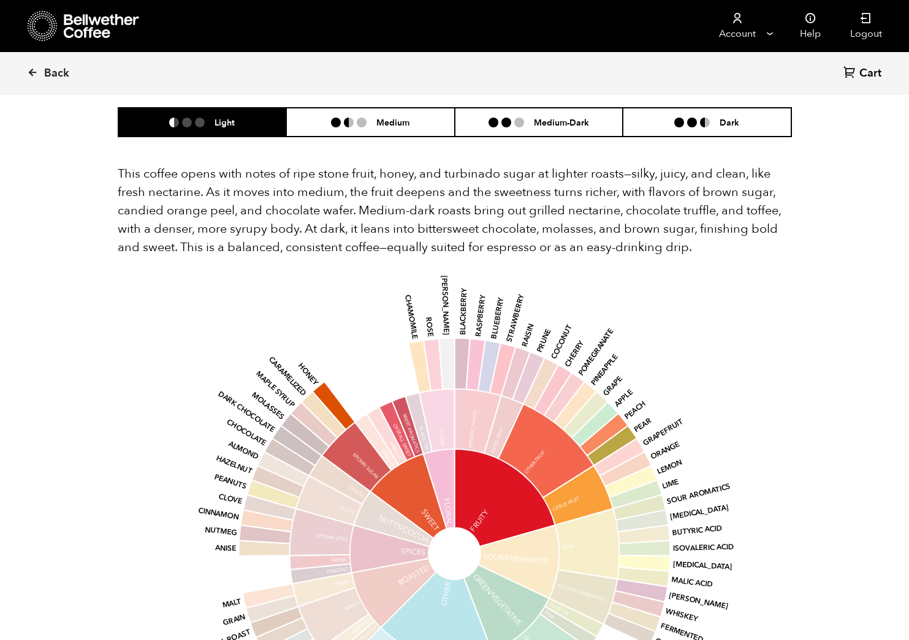
scroll to position [778, 0]
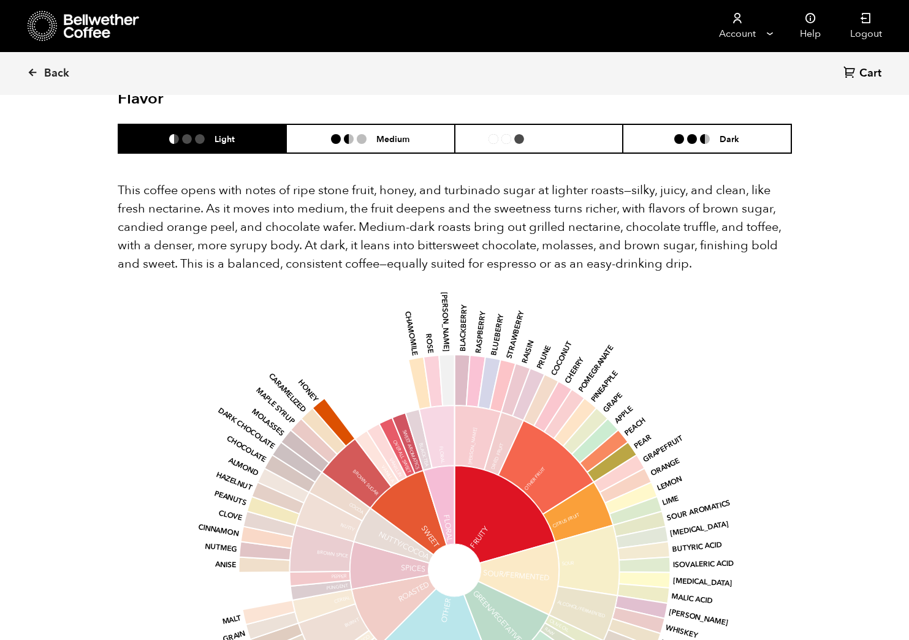
click at [560, 134] on h6 "Medium-Dark" at bounding box center [561, 139] width 55 height 10
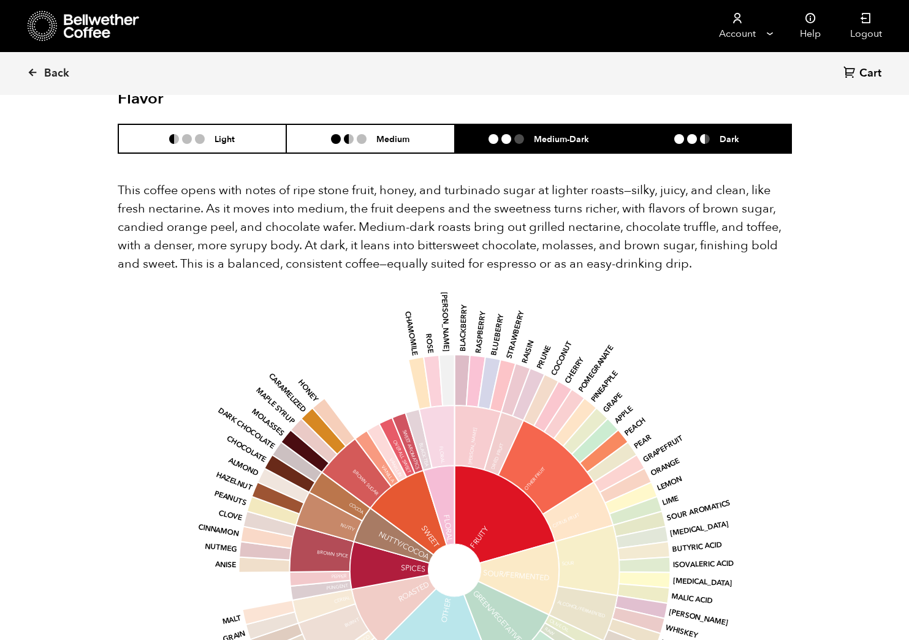
click at [650, 124] on li "Dark" at bounding box center [707, 138] width 169 height 29
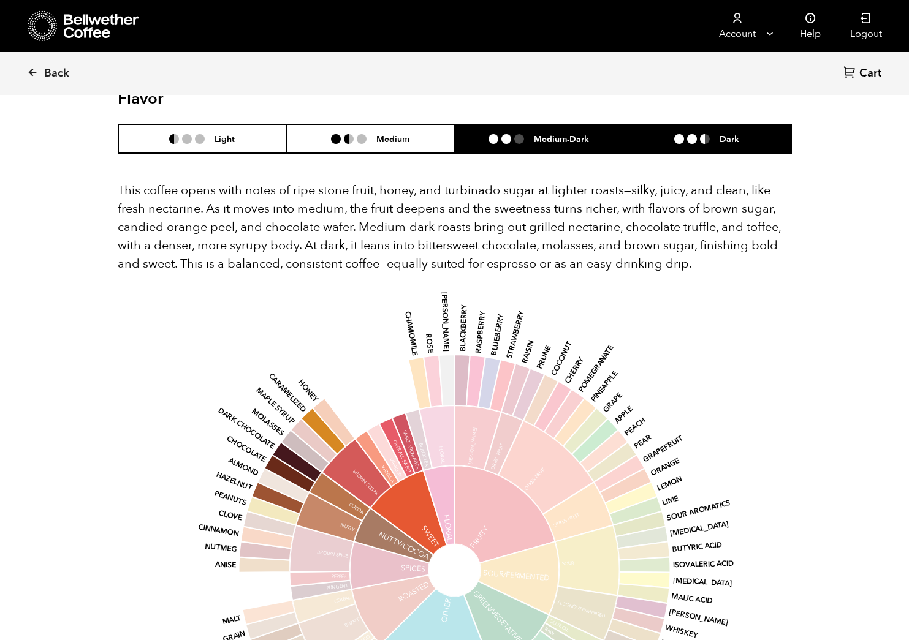
click at [582, 134] on h6 "Medium-Dark" at bounding box center [561, 139] width 55 height 10
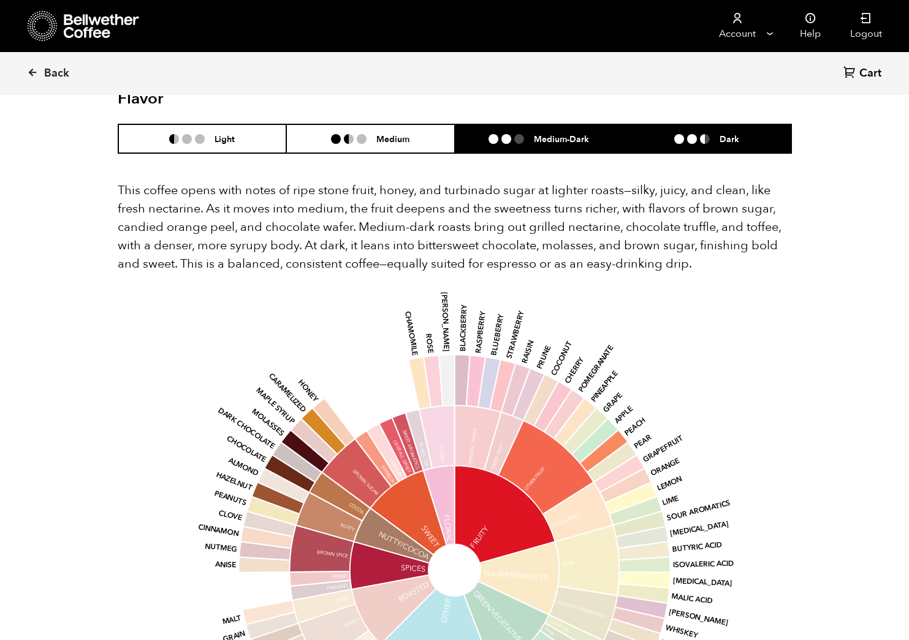
click at [638, 124] on li "Dark" at bounding box center [707, 138] width 169 height 29
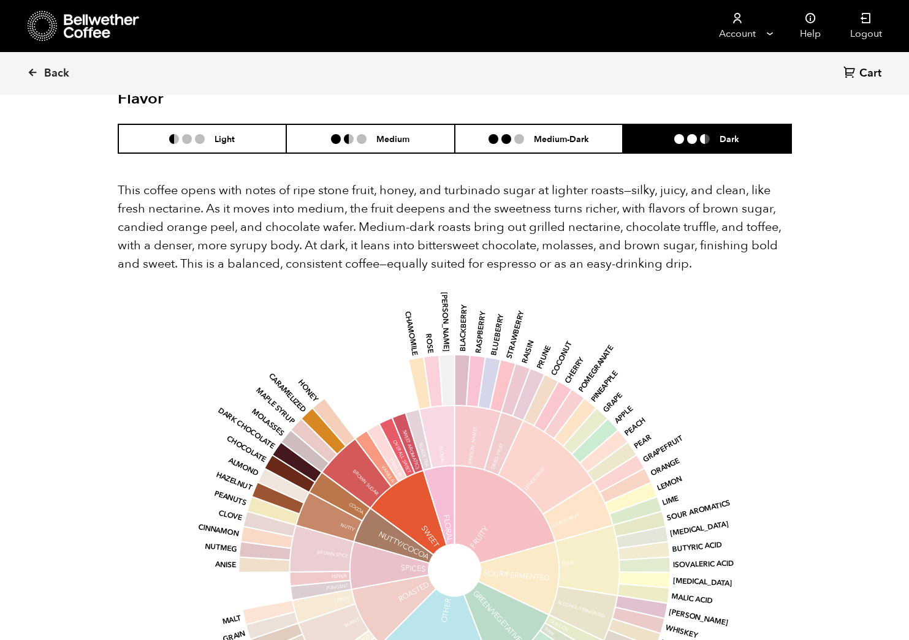
scroll to position [0, 0]
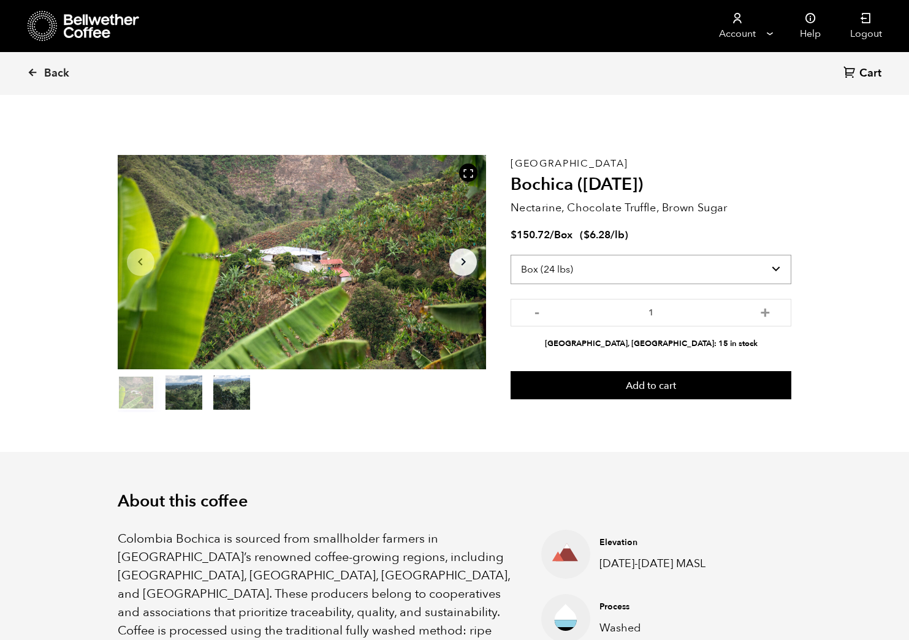
click at [603, 271] on select "Select size Bag (70kg) (154 lbs) Box (24 lbs)" at bounding box center [651, 269] width 281 height 29
click at [511, 255] on select "Select size Bag (70kg) (154 lbs) Box (24 lbs)" at bounding box center [651, 269] width 281 height 29
click at [53, 82] on link "Back" at bounding box center [65, 74] width 76 height 42
